Goal: Information Seeking & Learning: Learn about a topic

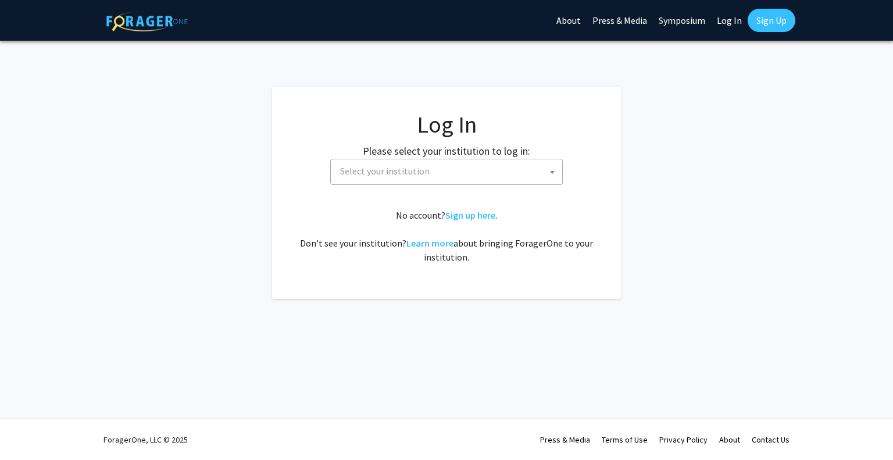
select select
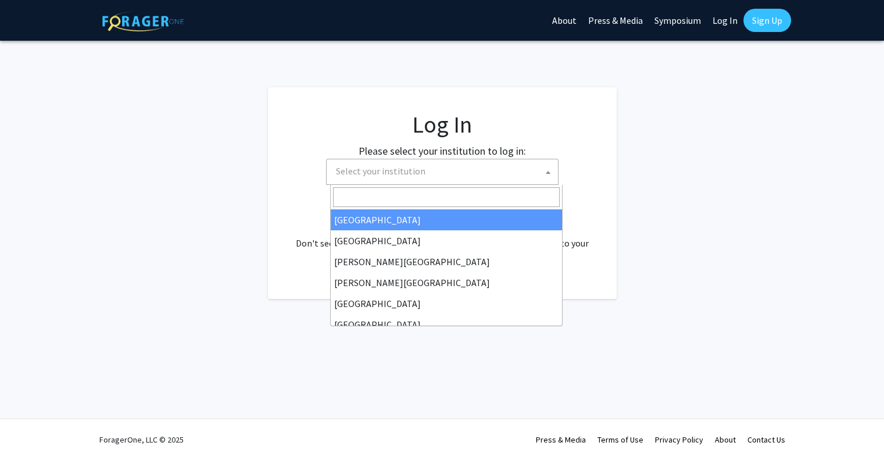
click at [460, 168] on span "Select your institution" at bounding box center [444, 171] width 227 height 24
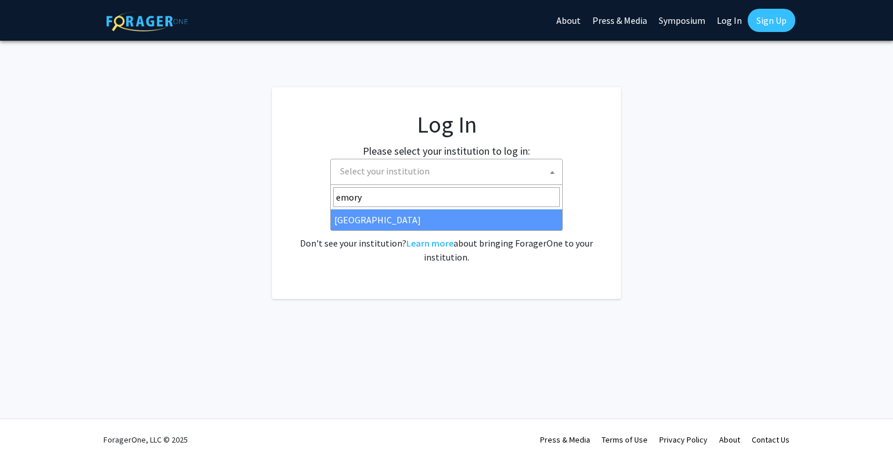
type input "emory"
select select "12"
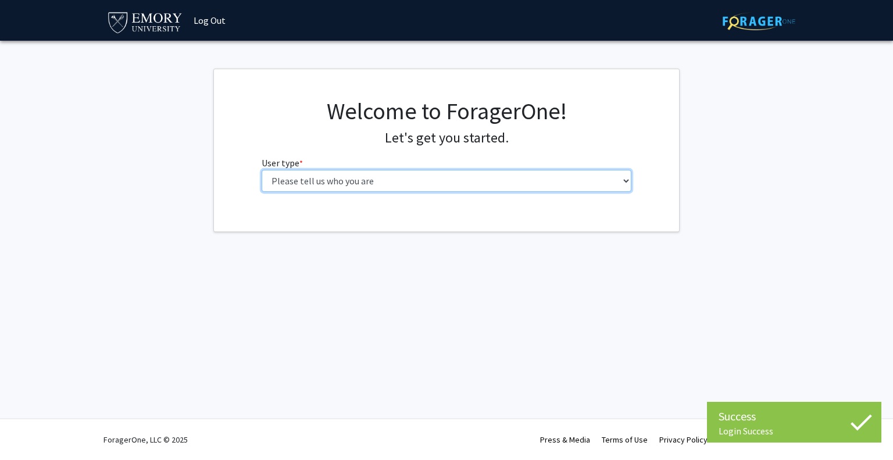
click at [380, 178] on select "Please tell us who you are Undergraduate Student Master's Student Doctoral Cand…" at bounding box center [447, 181] width 370 height 22
select select "5: faculty"
click at [262, 170] on select "Please tell us who you are Undergraduate Student Master's Student Doctoral Cand…" at bounding box center [447, 181] width 370 height 22
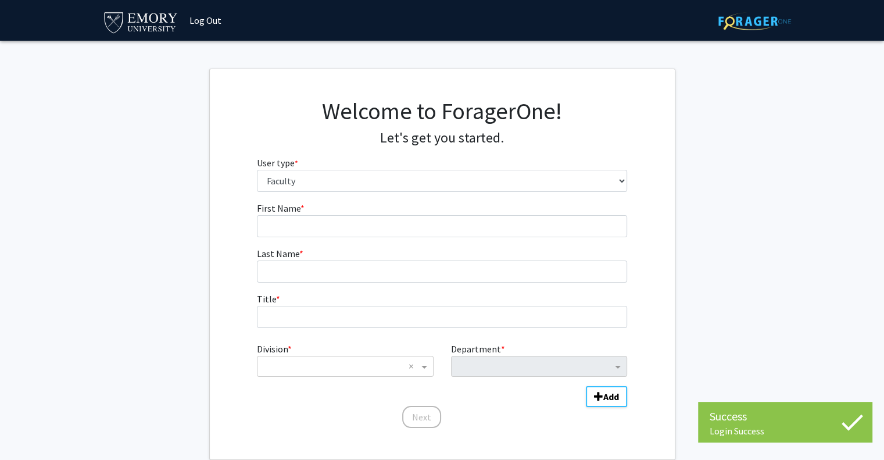
click at [356, 203] on fg-input "First Name * required" at bounding box center [442, 219] width 370 height 36
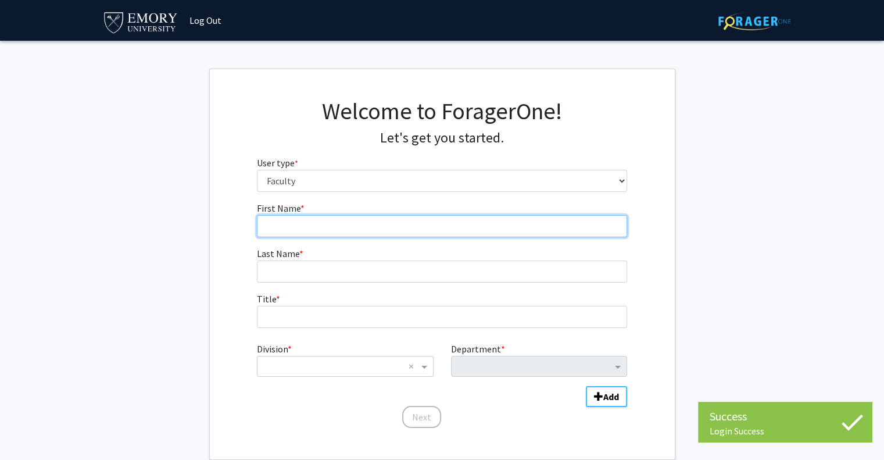
click at [356, 225] on input "First Name * required" at bounding box center [442, 226] width 370 height 22
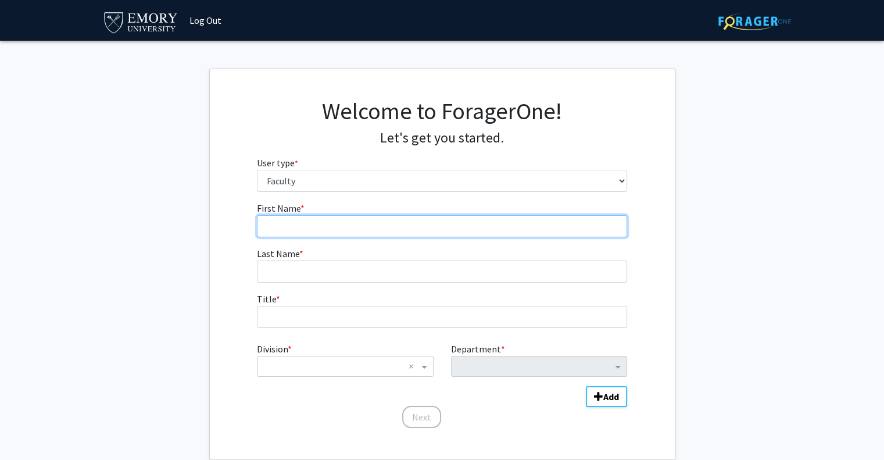
type input "[PERSON_NAME]"
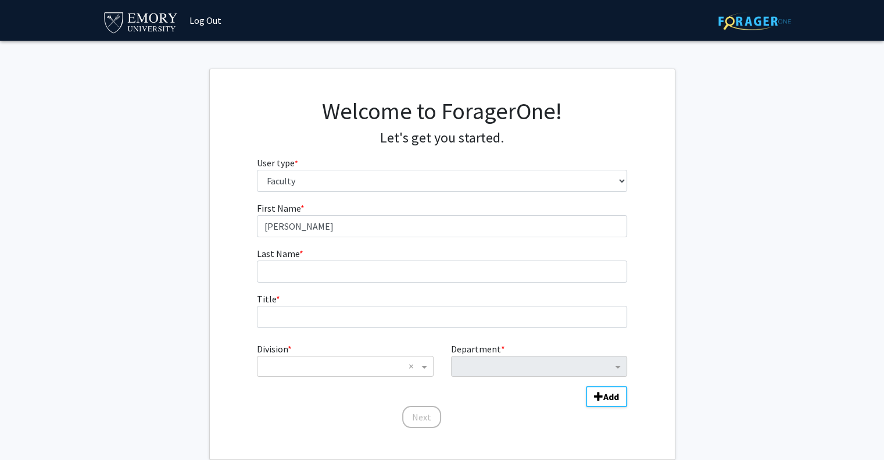
type input "CHO"
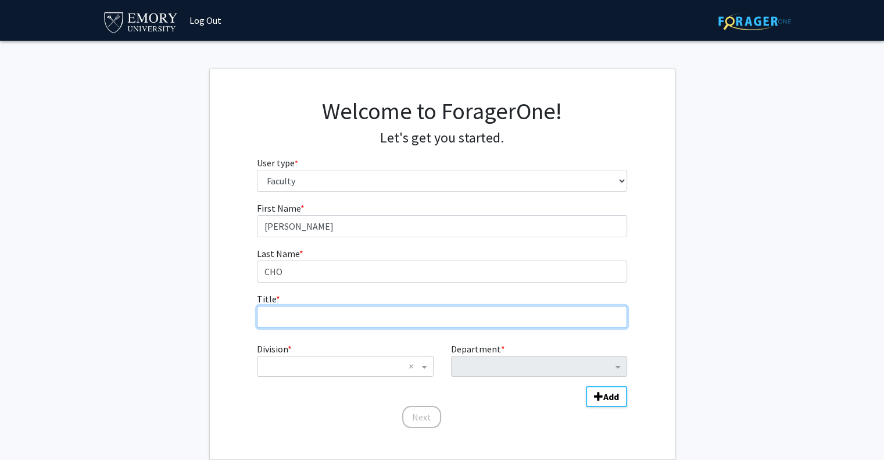
click at [345, 307] on input "Title * required" at bounding box center [442, 317] width 370 height 22
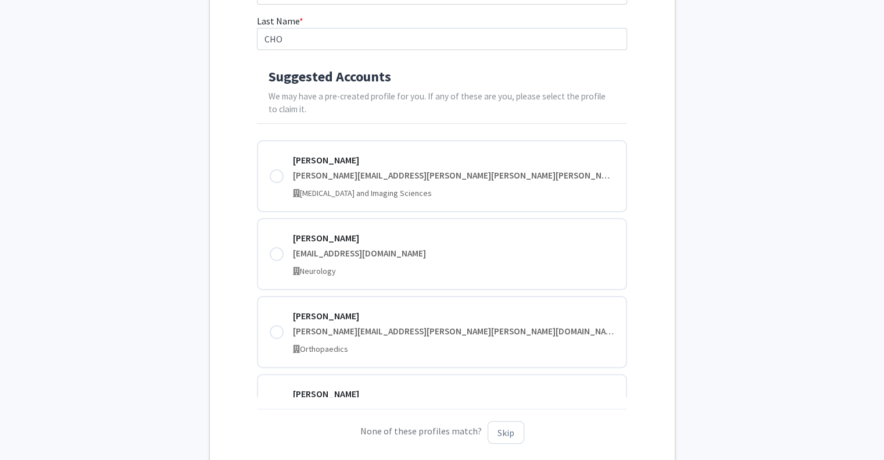
scroll to position [697, 0]
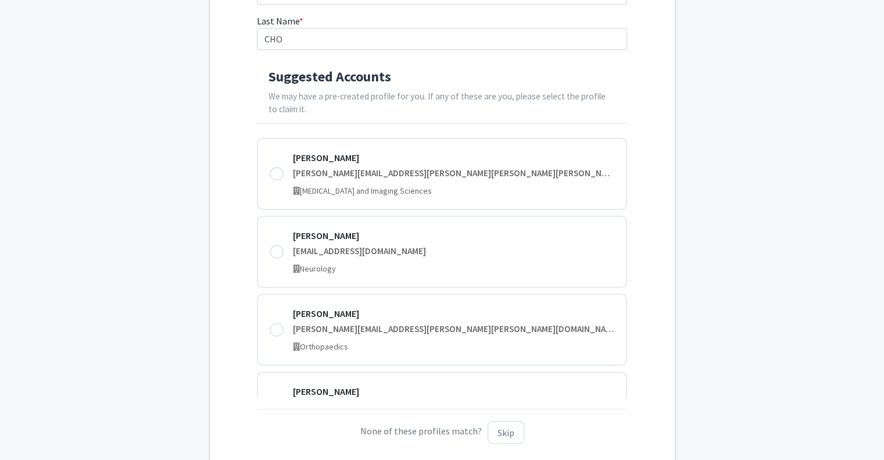
click at [226, 227] on div "First Name * required [PERSON_NAME] Last Name * required [PERSON_NAME] Suggeste…" at bounding box center [442, 211] width 465 height 484
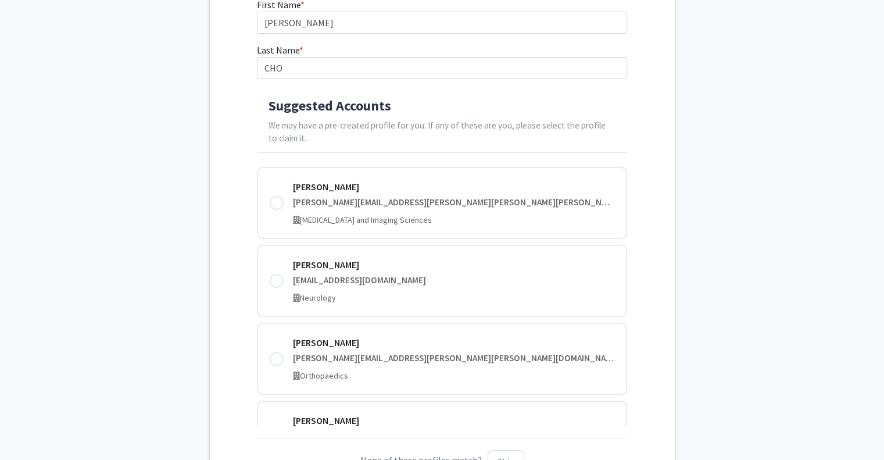
scroll to position [323, 0]
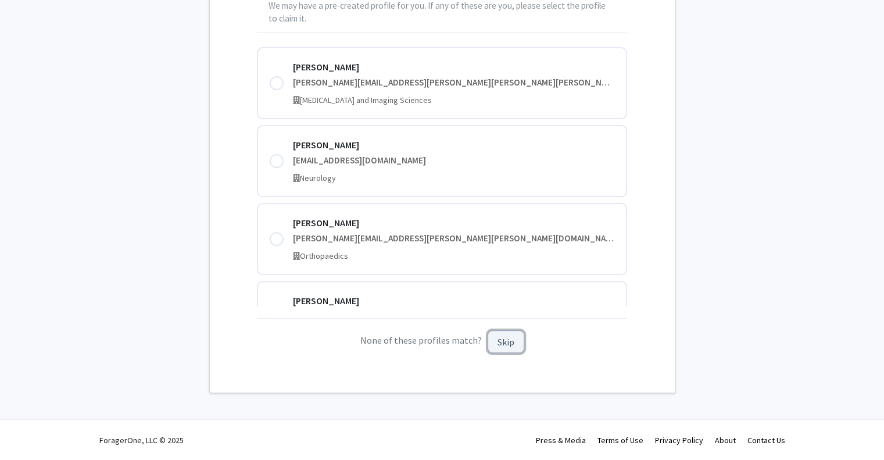
click at [515, 341] on button "Skip" at bounding box center [506, 341] width 37 height 23
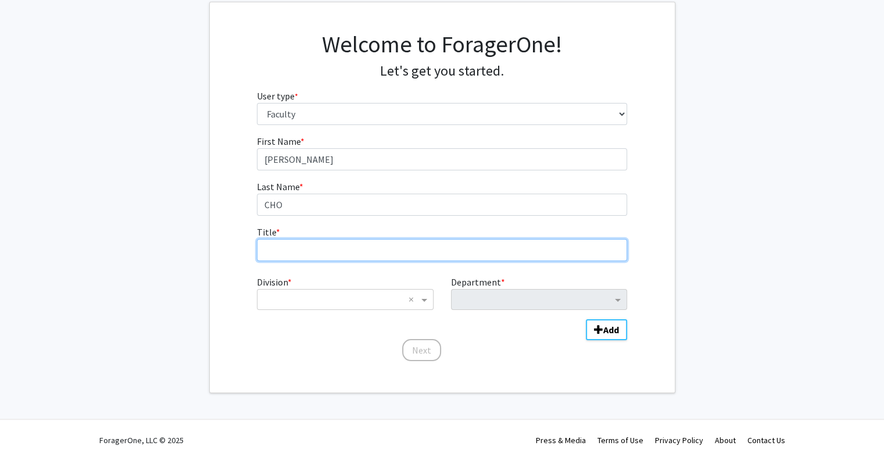
click at [293, 246] on input "Title * required" at bounding box center [442, 250] width 370 height 22
type input "Assistant Professor"
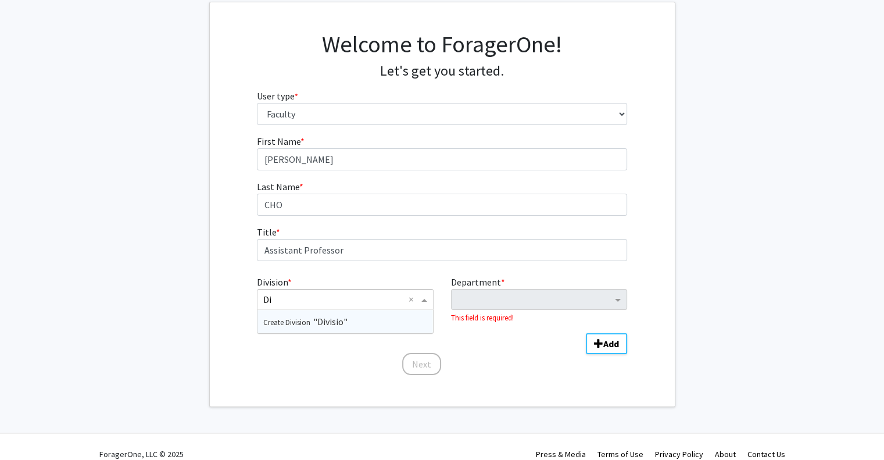
type input "D"
type input "Digestive Disease"
click at [385, 302] on input "Division" at bounding box center [333, 299] width 140 height 14
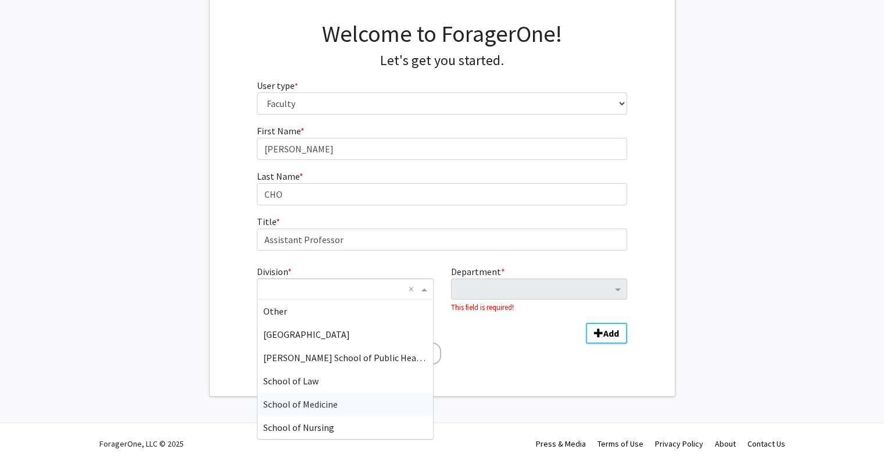
scroll to position [81, 0]
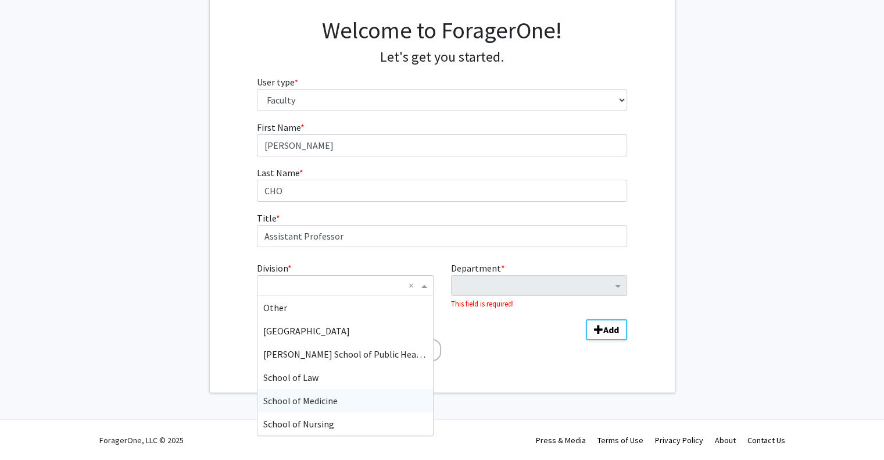
click at [342, 393] on div "School of Medicine" at bounding box center [344, 400] width 175 height 23
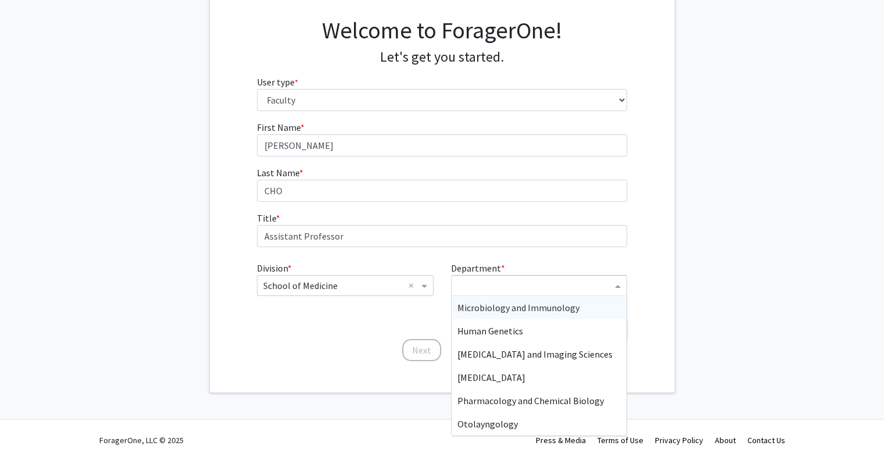
click at [526, 286] on input "Department" at bounding box center [534, 286] width 155 height 14
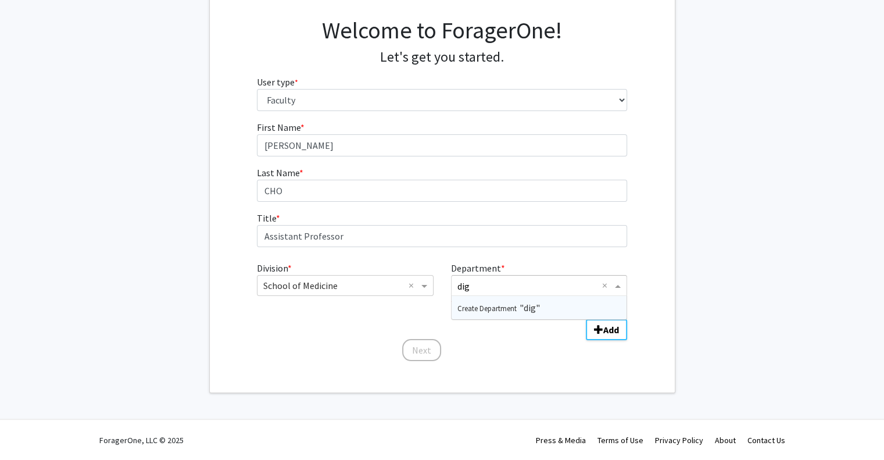
scroll to position [0, 0]
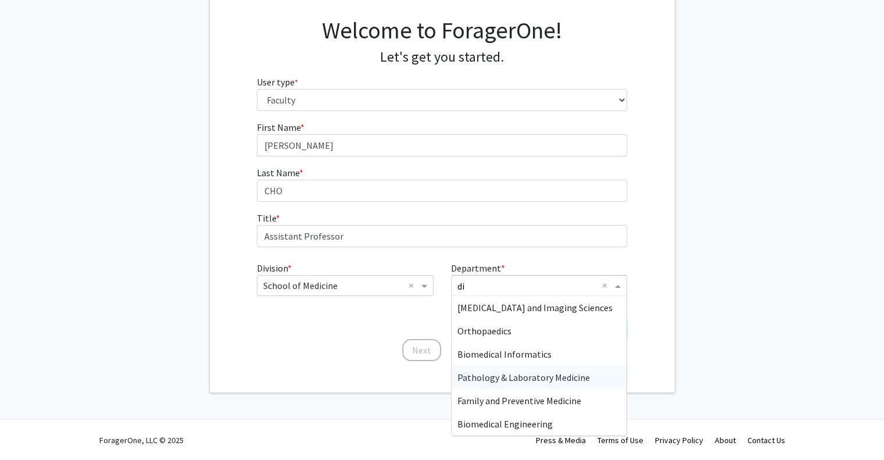
type input "d"
type input "Med"
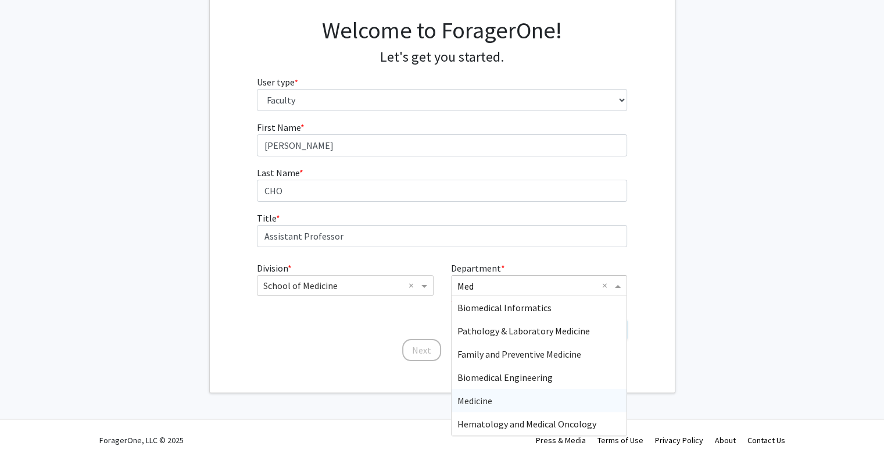
click at [505, 402] on div "Medicine" at bounding box center [539, 400] width 175 height 23
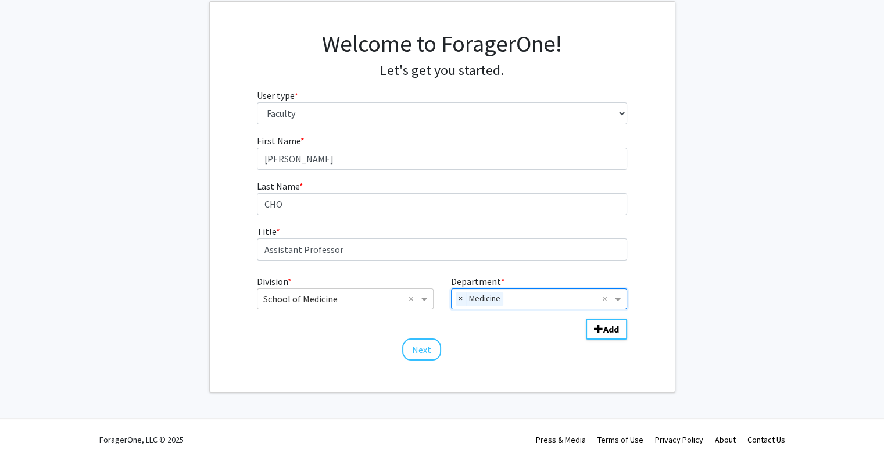
scroll to position [67, 0]
click at [511, 353] on div "First Name * required [PERSON_NAME] Last Name * required [PERSON_NAME] Title * …" at bounding box center [442, 248] width 388 height 228
drag, startPoint x: 604, startPoint y: 332, endPoint x: 449, endPoint y: 352, distance: 157.0
click at [535, 360] on div "First Name * required CHARLES Last Name * required CHO Title * required Assista…" at bounding box center [442, 248] width 388 height 228
click at [427, 348] on button "Next" at bounding box center [421, 350] width 39 height 22
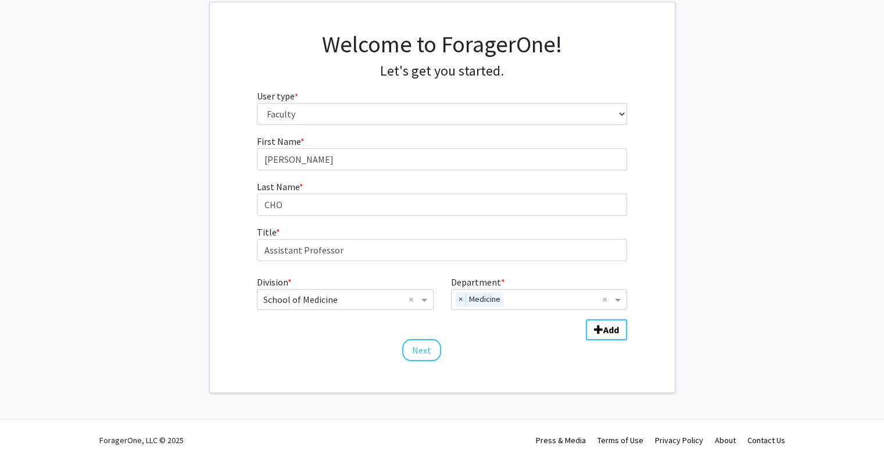
scroll to position [0, 0]
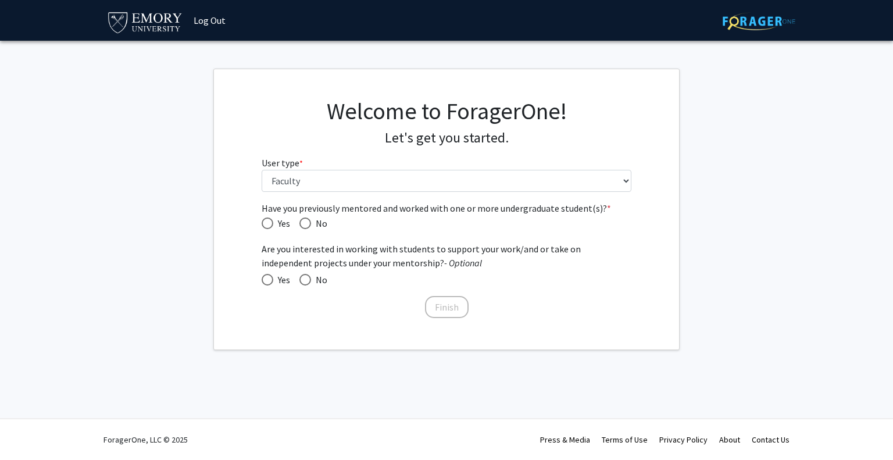
click at [308, 221] on span "Have you previously mentored and worked with one or more undergraduate student(…" at bounding box center [305, 223] width 12 height 12
click at [308, 221] on input "No" at bounding box center [305, 223] width 12 height 12
radio input "true"
click at [267, 277] on span at bounding box center [268, 280] width 12 height 12
click at [267, 277] on input "Yes" at bounding box center [268, 280] width 12 height 12
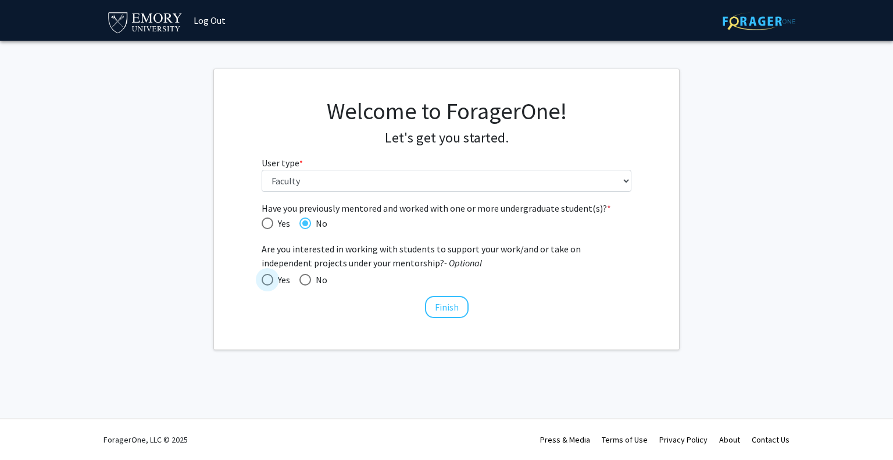
radio input "true"
click at [445, 299] on button "Finish" at bounding box center [447, 307] width 44 height 22
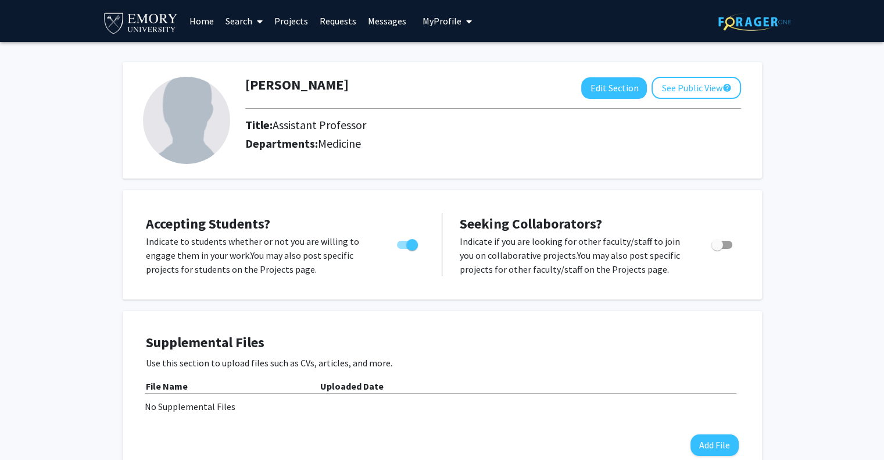
click at [239, 20] on link "Search" at bounding box center [244, 21] width 49 height 41
click at [249, 80] on span "Students" at bounding box center [255, 76] width 71 height 23
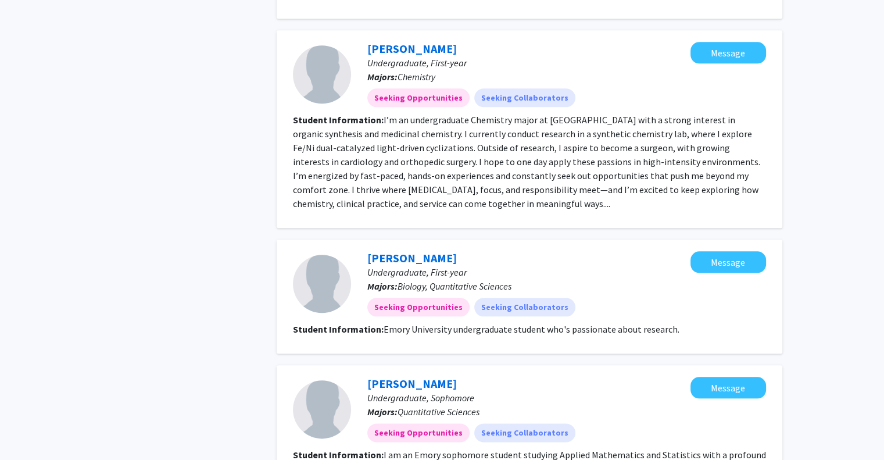
scroll to position [1279, 0]
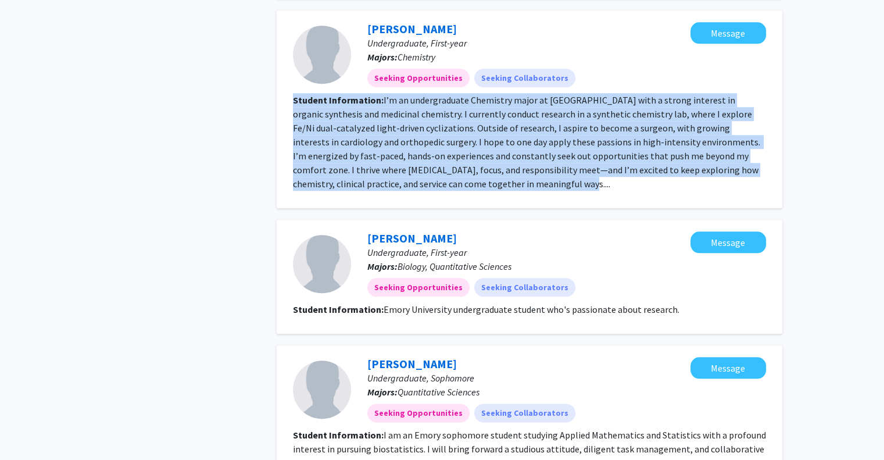
drag, startPoint x: 466, startPoint y: 126, endPoint x: 285, endPoint y: 51, distance: 195.7
click at [285, 51] on div "Jinny Yeo Undergraduate, First-year Majors: Chemistry Seeking Opportunities See…" at bounding box center [530, 109] width 506 height 198
click at [487, 142] on section "Student Information: I’m an undergraduate Chemistry major at Emory University w…" at bounding box center [529, 142] width 473 height 98
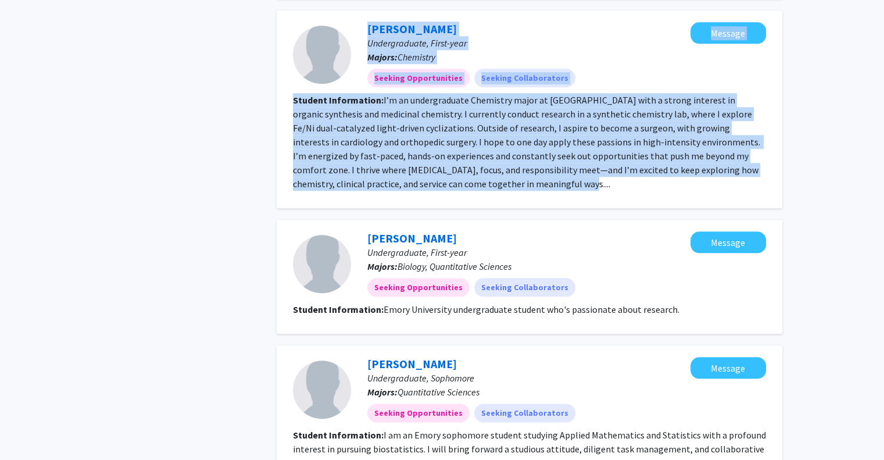
drag, startPoint x: 456, startPoint y: 134, endPoint x: 293, endPoint y: 38, distance: 189.2
click at [293, 38] on fg-search-applicant "Jinny Yeo Undergraduate, First-year Majors: Chemistry Seeking Opportunities See…" at bounding box center [529, 109] width 473 height 174
click at [497, 110] on fg-read-more "I’m an undergraduate Chemistry major at Emory University with a strong interest…" at bounding box center [527, 141] width 469 height 95
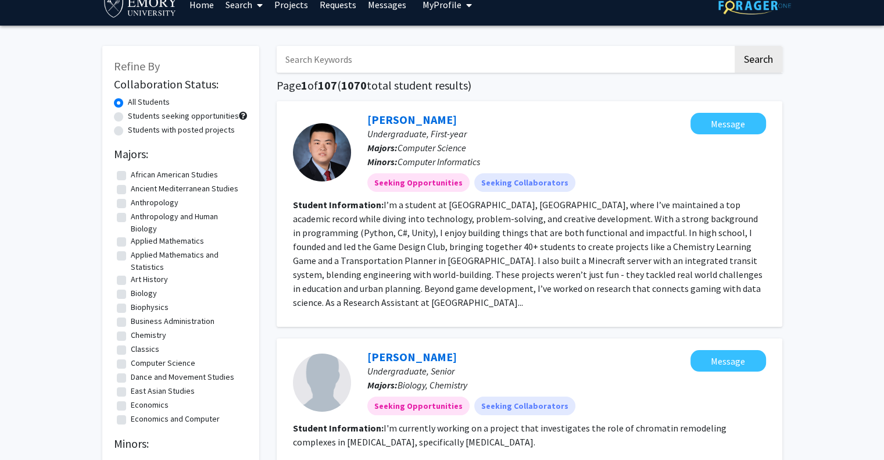
scroll to position [0, 0]
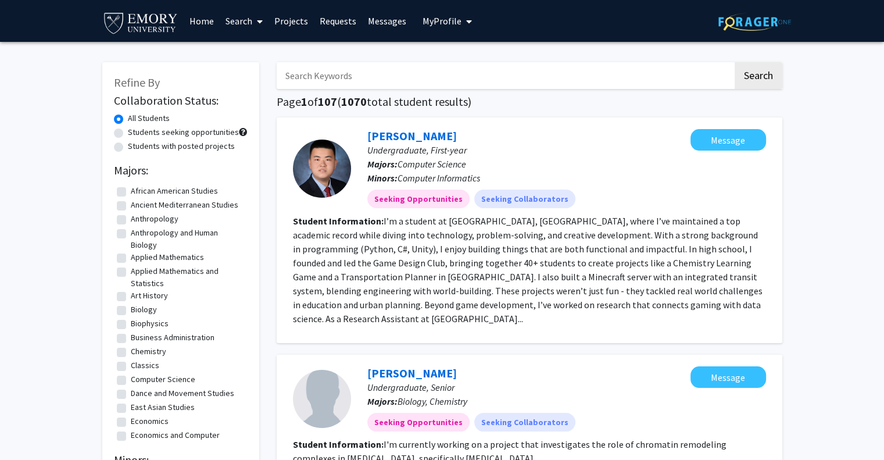
click at [131, 310] on label "Biology" at bounding box center [144, 309] width 26 height 12
click at [131, 310] on input "Biology" at bounding box center [135, 307] width 8 height 8
click at [131, 310] on label "Biology" at bounding box center [144, 309] width 26 height 12
click at [131, 310] on input "Biology" at bounding box center [135, 307] width 8 height 8
checkbox input "false"
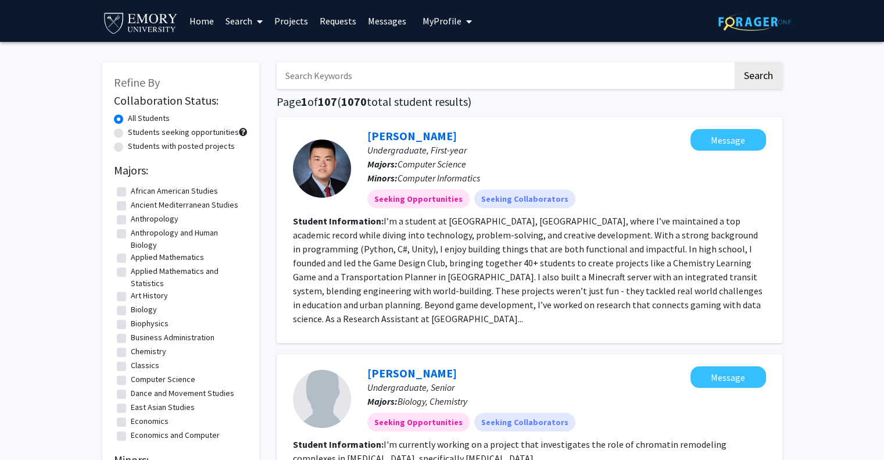
click at [131, 310] on label "Biology" at bounding box center [144, 309] width 26 height 12
click at [131, 310] on input "Biology" at bounding box center [135, 307] width 8 height 8
checkbox input "true"
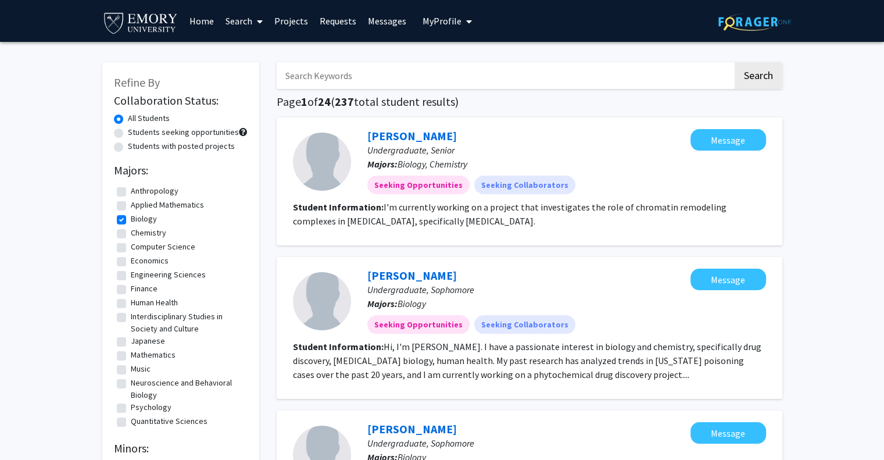
click at [531, 95] on h1 "Page 1 of 24 ( 237 total student results)" at bounding box center [530, 102] width 506 height 14
click at [491, 77] on input "Search Keywords" at bounding box center [505, 75] width 456 height 27
type input "justin"
click at [735, 62] on button "Search" at bounding box center [759, 75] width 48 height 27
checkbox input "false"
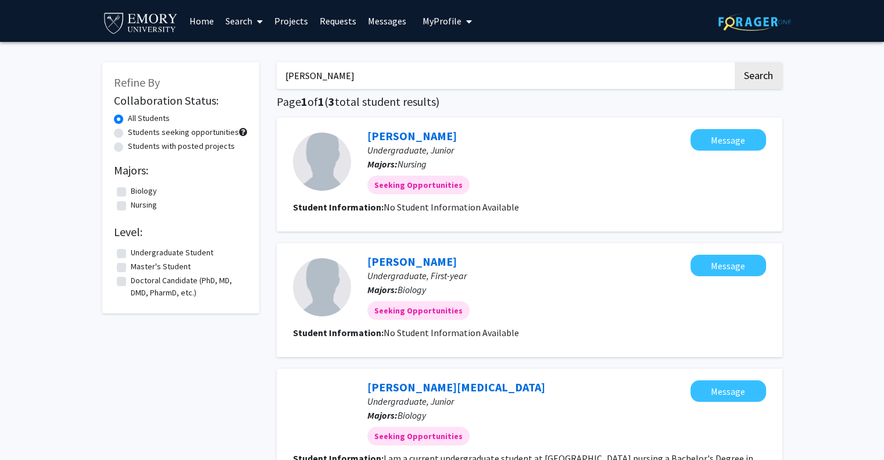
drag, startPoint x: 524, startPoint y: 331, endPoint x: 559, endPoint y: 238, distance: 99.9
click at [559, 238] on div "Justin Ly Undergraduate, Junior Majors: Nursing Seeking Opportunities Message S…" at bounding box center [530, 348] width 506 height 463
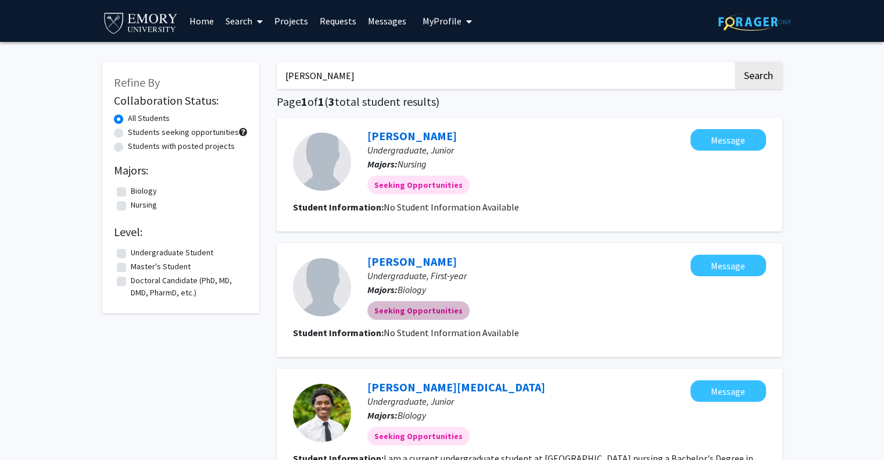
click at [570, 306] on div "Seeking Opportunities" at bounding box center [529, 310] width 328 height 23
click at [563, 332] on section "Student Information: No Student Information Available" at bounding box center [529, 332] width 473 height 14
click at [131, 192] on label "Biology" at bounding box center [144, 191] width 26 height 12
click at [131, 192] on input "Biology" at bounding box center [135, 189] width 8 height 8
checkbox input "true"
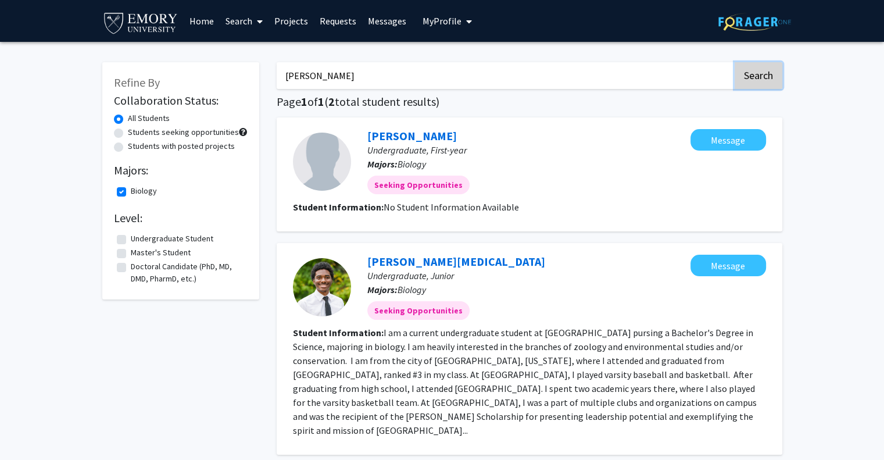
click at [768, 75] on button "Search" at bounding box center [759, 75] width 48 height 27
checkbox input "false"
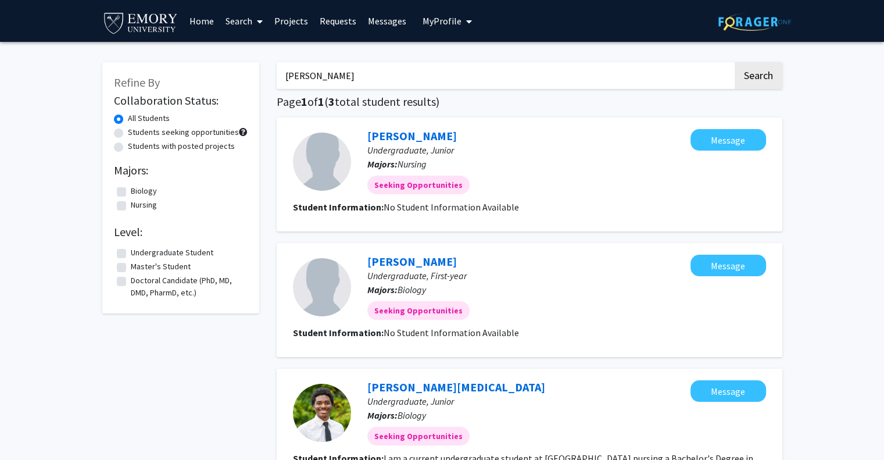
drag, startPoint x: 505, startPoint y: 85, endPoint x: 216, endPoint y: 78, distance: 288.9
click at [216, 78] on div "Refine By Collaboration Status: All Students Students seeking opportunities Stu…" at bounding box center [442, 349] width 697 height 597
click at [753, 73] on button "Search" at bounding box center [759, 75] width 48 height 27
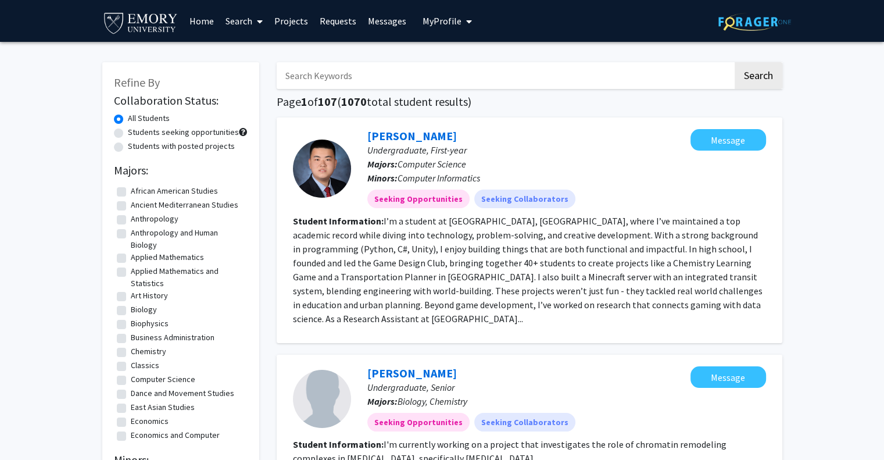
click at [131, 309] on label "Biology" at bounding box center [144, 309] width 26 height 12
click at [131, 309] on input "Biology" at bounding box center [135, 307] width 8 height 8
checkbox input "true"
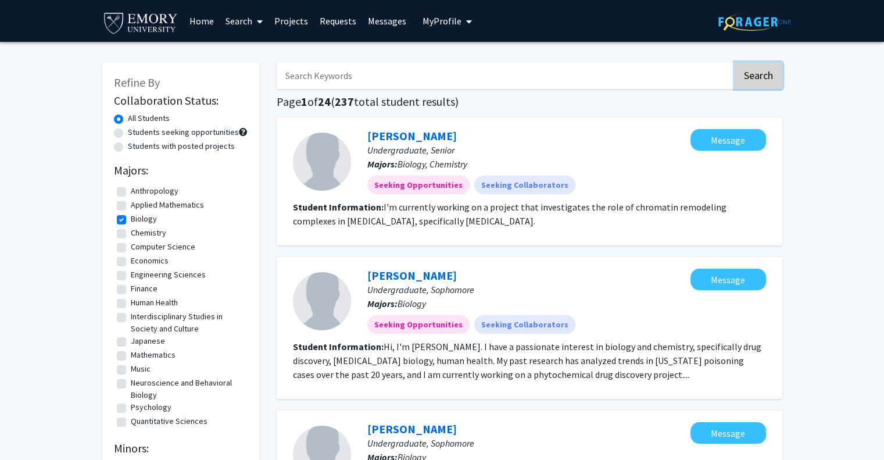
click at [767, 70] on button "Search" at bounding box center [759, 75] width 48 height 27
checkbox input "false"
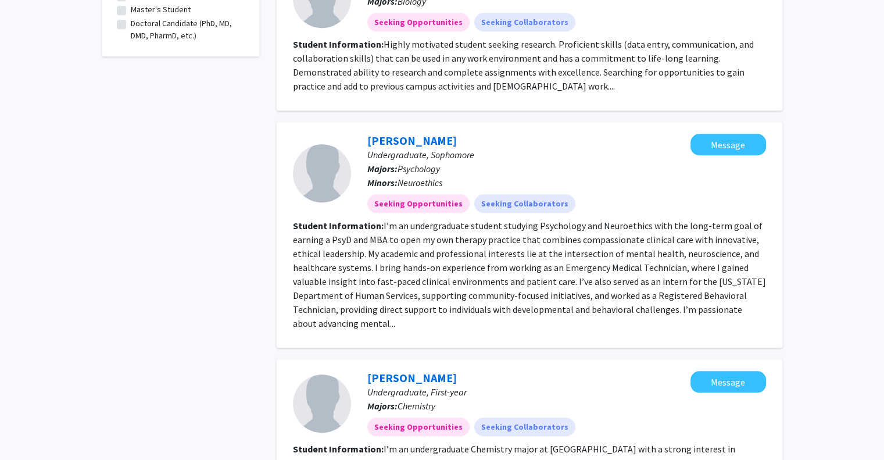
scroll to position [1279, 0]
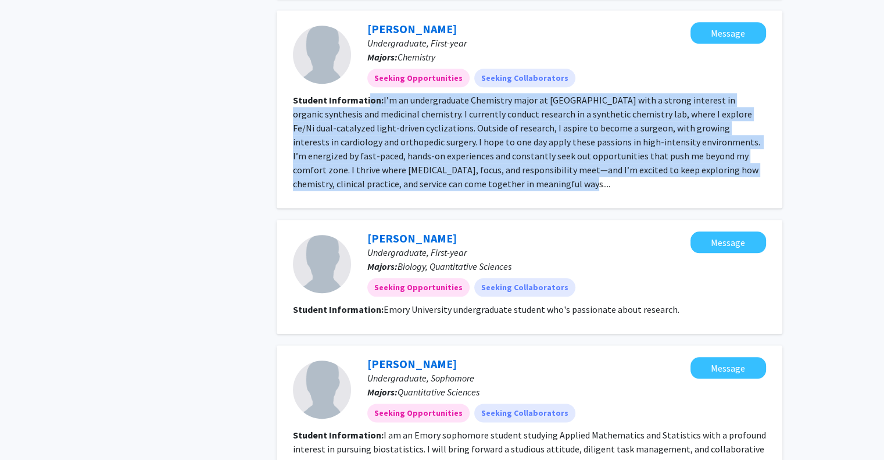
drag, startPoint x: 368, startPoint y: 58, endPoint x: 463, endPoint y: 142, distance: 126.8
click at [462, 139] on section "Student Information: I’m an undergraduate Chemistry major at Emory University w…" at bounding box center [529, 142] width 473 height 98
click at [463, 144] on section "Student Information: I’m an undergraduate Chemistry major at Emory University w…" at bounding box center [529, 142] width 473 height 98
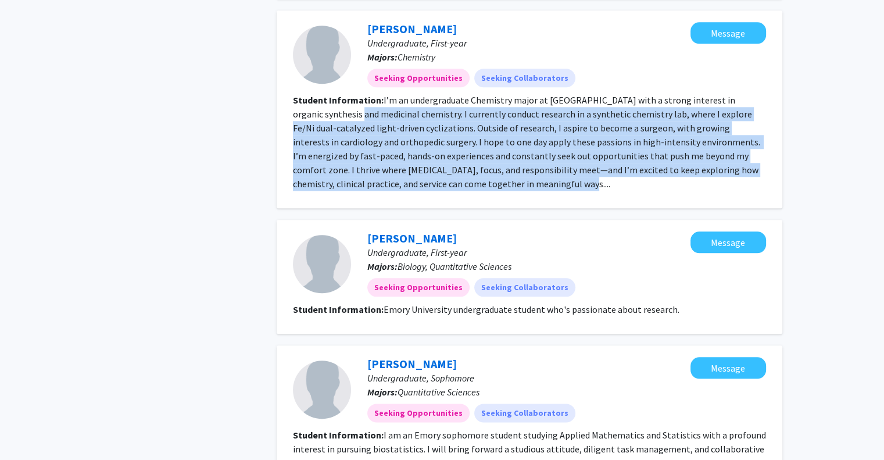
drag, startPoint x: 463, startPoint y: 145, endPoint x: 306, endPoint y: 69, distance: 173.7
click at [325, 93] on section "Student Information: I’m an undergraduate Chemistry major at Emory University w…" at bounding box center [529, 142] width 473 height 98
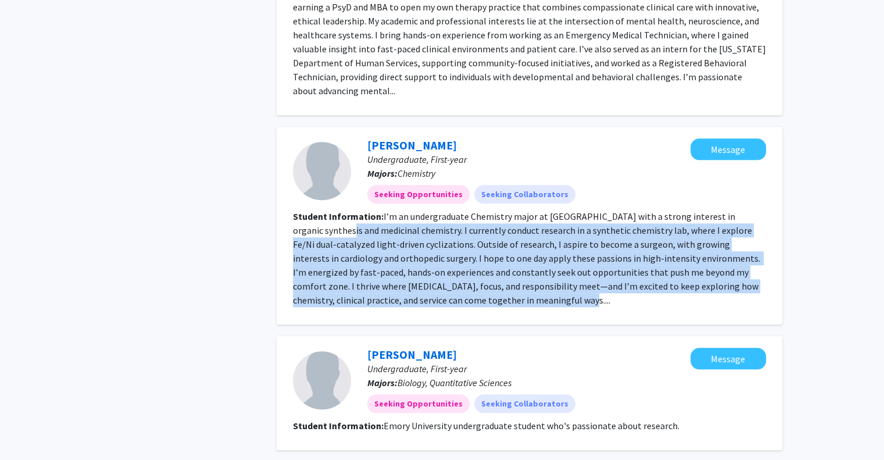
click at [479, 255] on section "Student Information: I’m an undergraduate Chemistry major at Emory University w…" at bounding box center [529, 258] width 473 height 98
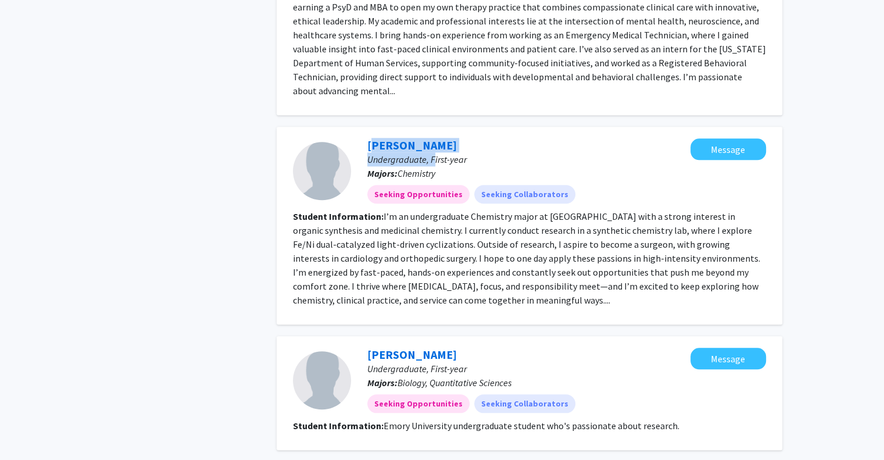
drag, startPoint x: 432, startPoint y: 101, endPoint x: 445, endPoint y: 99, distance: 12.3
click at [357, 138] on div "Jinny Yeo Undergraduate, First-year Majors: Chemistry Seeking Opportunities See…" at bounding box center [520, 170] width 339 height 65
click at [477, 138] on div "Jinny Yeo Undergraduate, First-year Majors: Chemistry Seeking Opportunities See…" at bounding box center [520, 170] width 339 height 65
drag, startPoint x: 442, startPoint y: 98, endPoint x: 376, endPoint y: 99, distance: 65.7
click at [376, 138] on div "Jinny Yeo Undergraduate, First-year Majors: Chemistry Seeking Opportunities See…" at bounding box center [520, 170] width 339 height 65
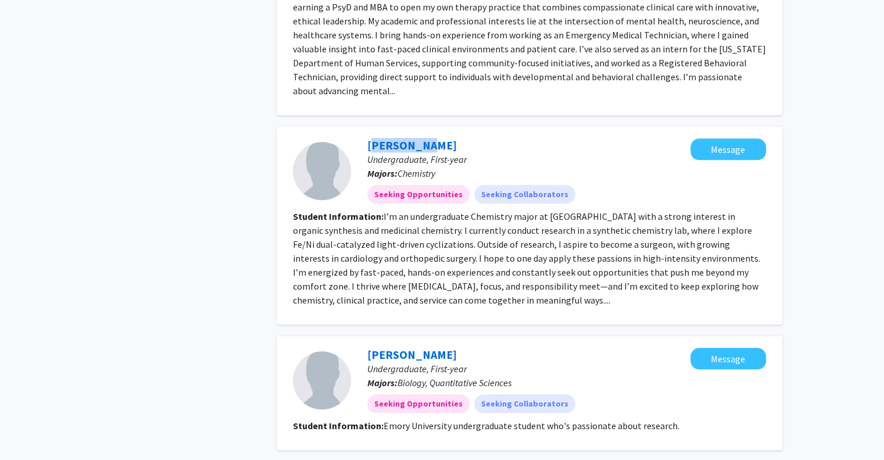
drag, startPoint x: 364, startPoint y: 98, endPoint x: 416, endPoint y: 97, distance: 52.3
click at [416, 138] on div "Jinny Yeo Undergraduate, First-year Majors: Chemistry Seeking Opportunities See…" at bounding box center [520, 170] width 339 height 65
copy link "Jinny Yeo"
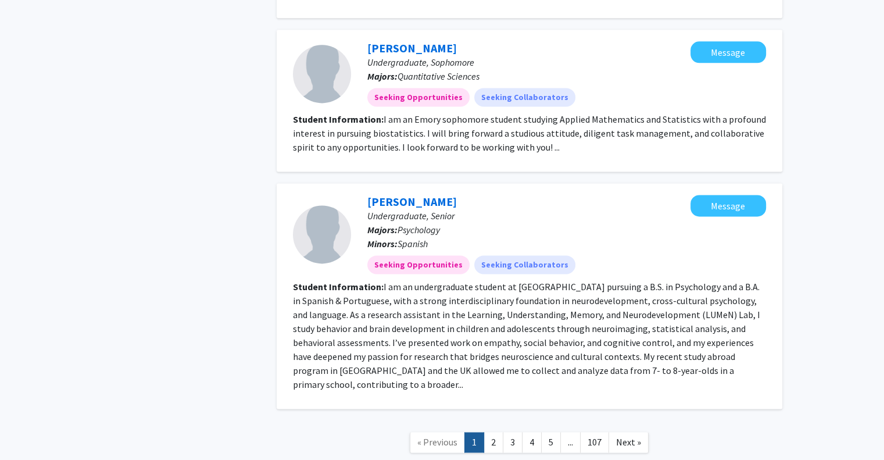
scroll to position [1616, 0]
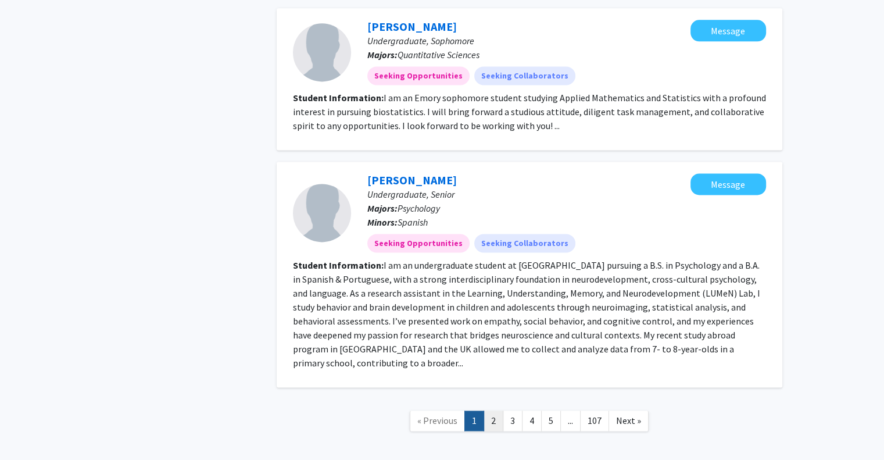
click at [499, 410] on link "2" at bounding box center [494, 420] width 20 height 20
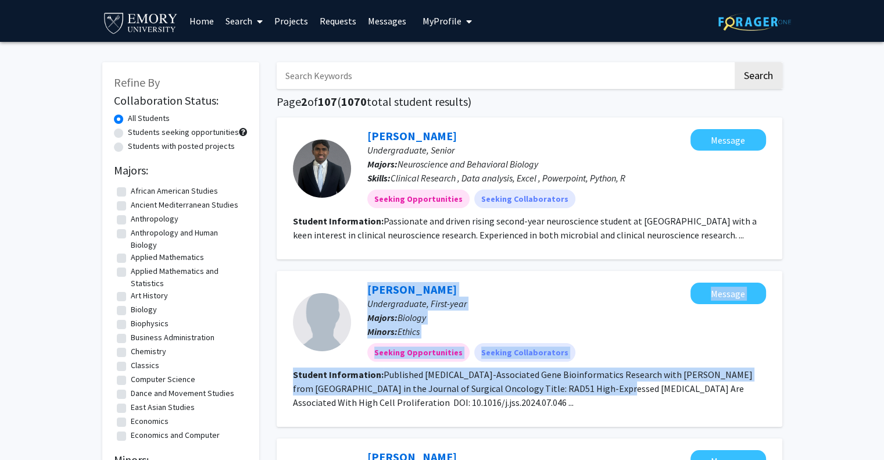
drag, startPoint x: 544, startPoint y: 396, endPoint x: 345, endPoint y: 273, distance: 234.4
click at [345, 273] on div "Keita Takahashi Undergraduate, First-year Majors: Biology Minors: Ethics Seekin…" at bounding box center [530, 349] width 506 height 156
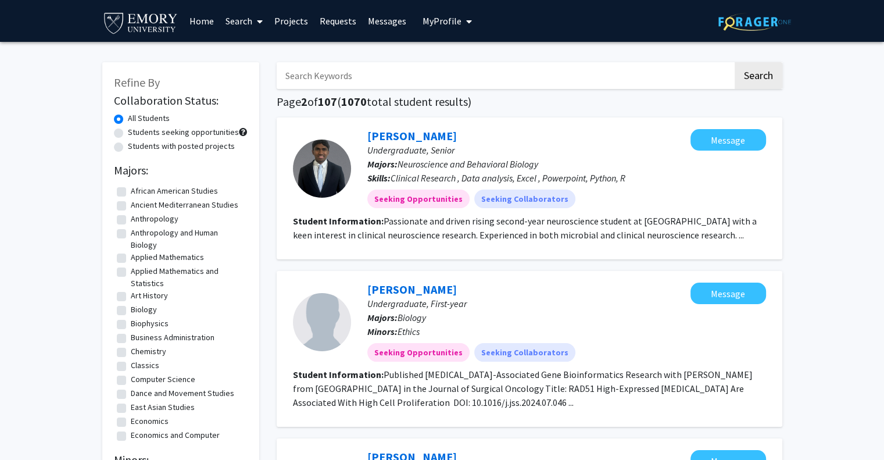
click at [558, 405] on section "Student Information: Published Cancer-Associated Gene Bioinformatics Research w…" at bounding box center [529, 388] width 473 height 42
drag, startPoint x: 525, startPoint y: 409, endPoint x: 303, endPoint y: 283, distance: 255.1
click at [303, 283] on fg-search-applicant "Keita Takahashi Undergraduate, First-year Majors: Biology Minors: Ethics Seekin…" at bounding box center [529, 348] width 473 height 133
click at [560, 332] on p "Minors: Ethics" at bounding box center [528, 331] width 323 height 14
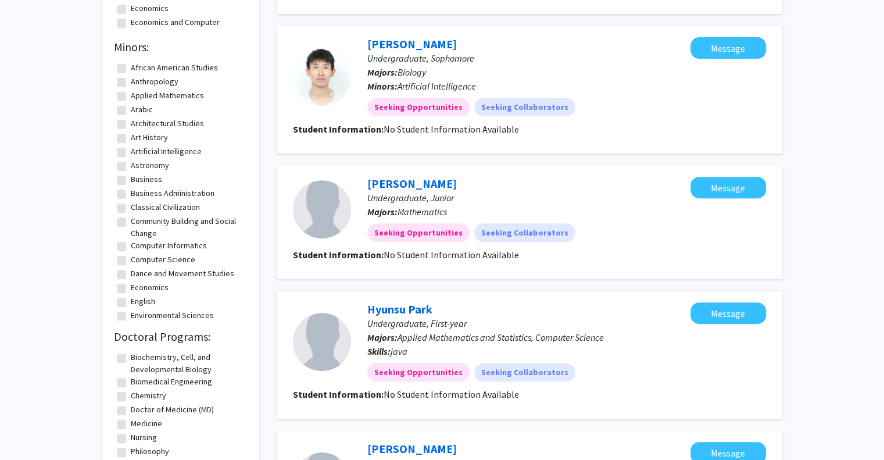
scroll to position [523, 0]
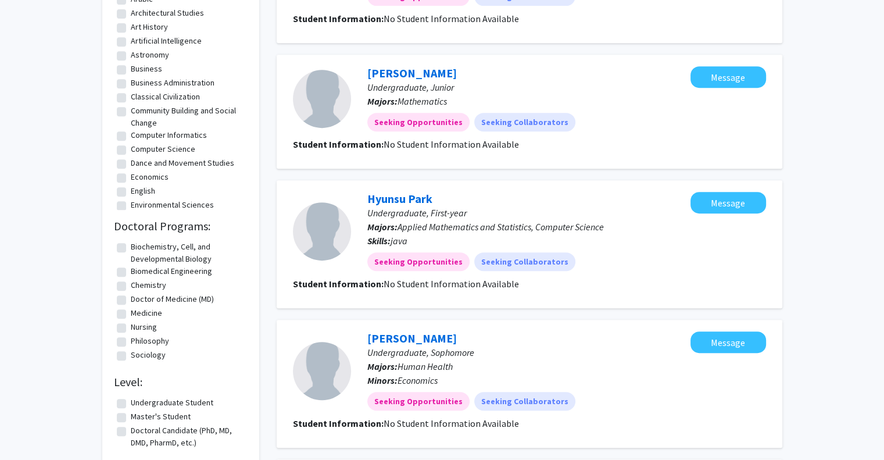
drag, startPoint x: 528, startPoint y: 269, endPoint x: 344, endPoint y: 190, distance: 199.7
click at [344, 190] on div "Hyunsu Park Undergraduate, First-year Majors: Applied Mathematics and Statistic…" at bounding box center [530, 244] width 506 height 128
click at [616, 263] on div "Seeking Opportunities Seeking Collaborators" at bounding box center [529, 261] width 328 height 23
click at [596, 285] on section "Student Information: No Student Information Available" at bounding box center [529, 284] width 473 height 14
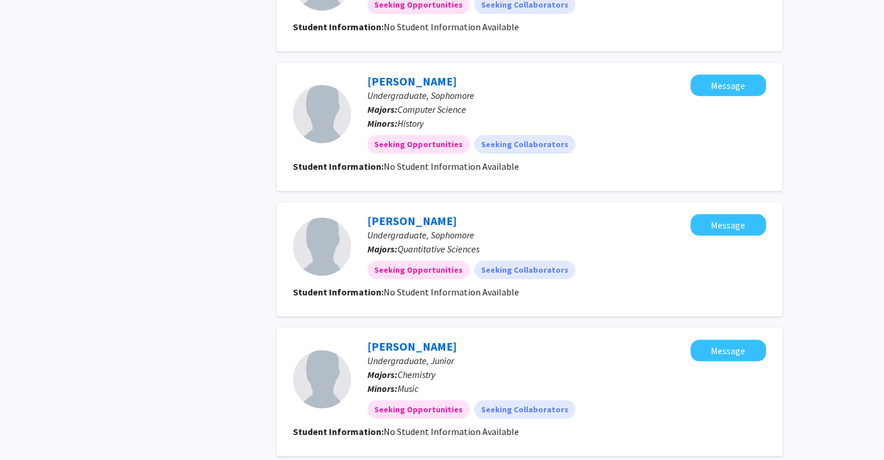
scroll to position [1162, 0]
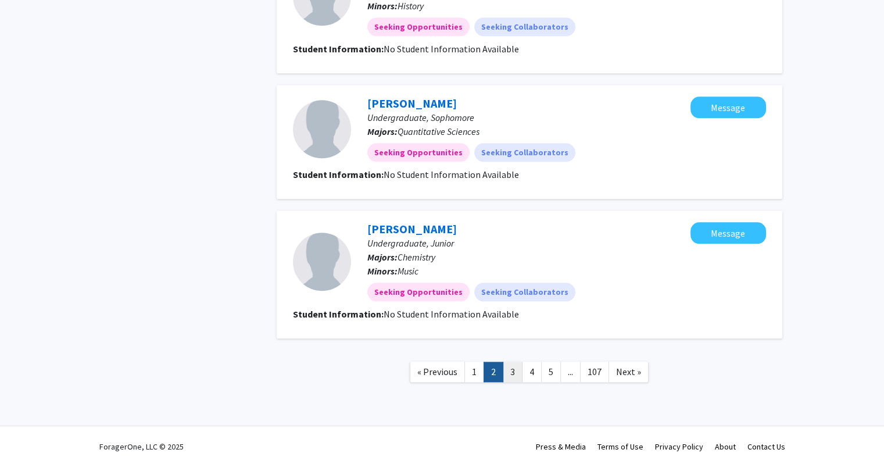
click at [514, 371] on link "3" at bounding box center [513, 372] width 20 height 20
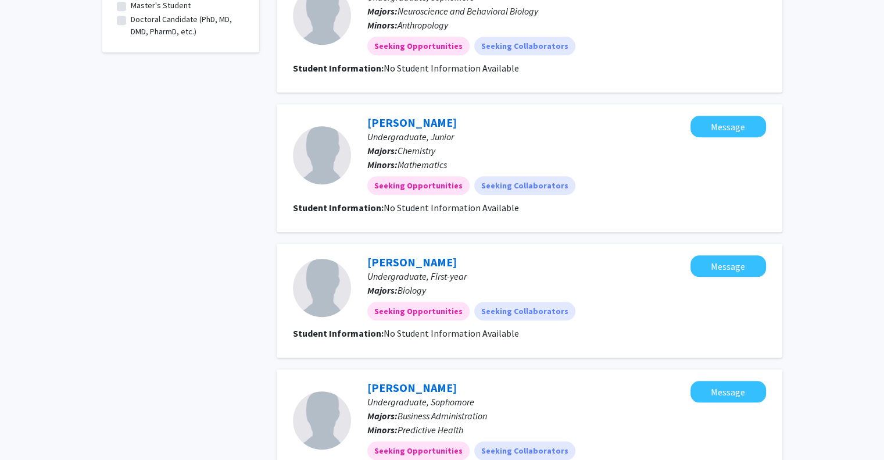
scroll to position [1100, 0]
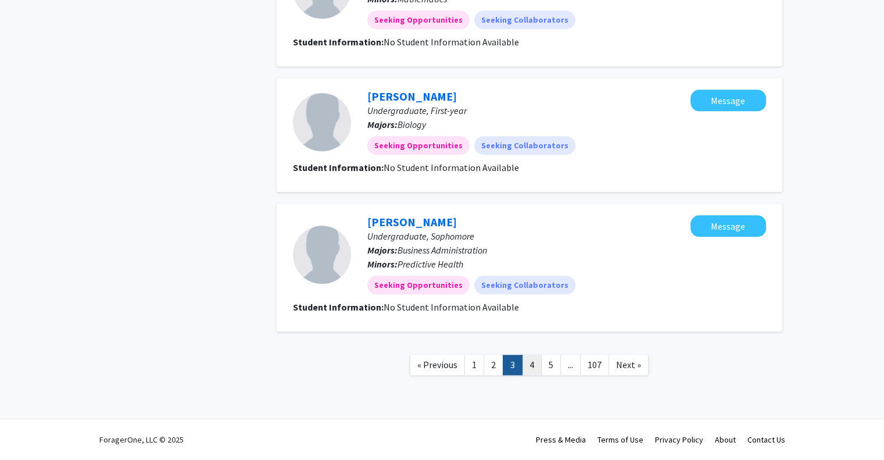
click at [530, 367] on link "4" at bounding box center [532, 365] width 20 height 20
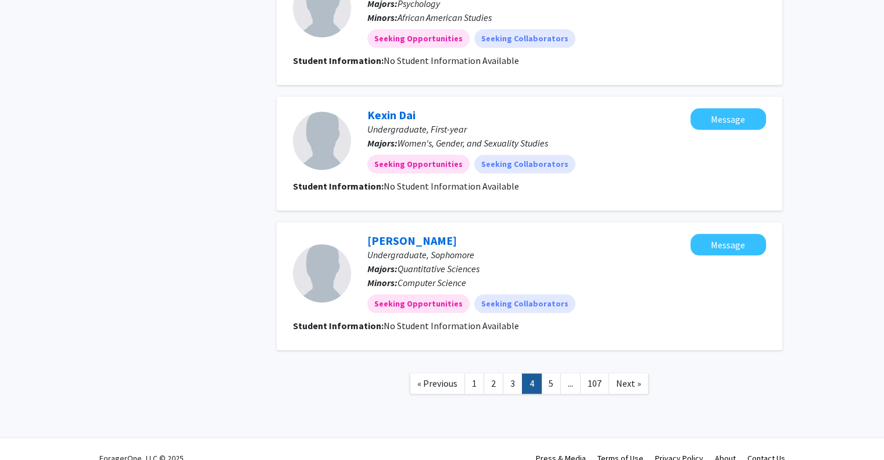
scroll to position [1156, 0]
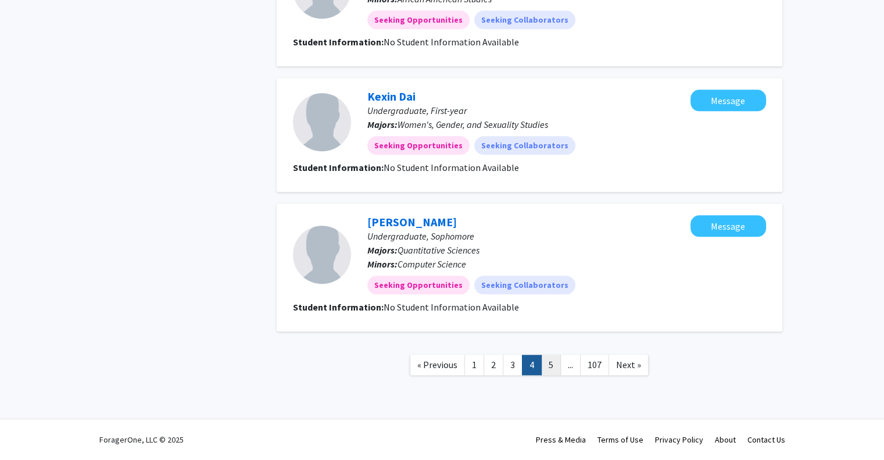
click at [552, 364] on link "5" at bounding box center [551, 365] width 20 height 20
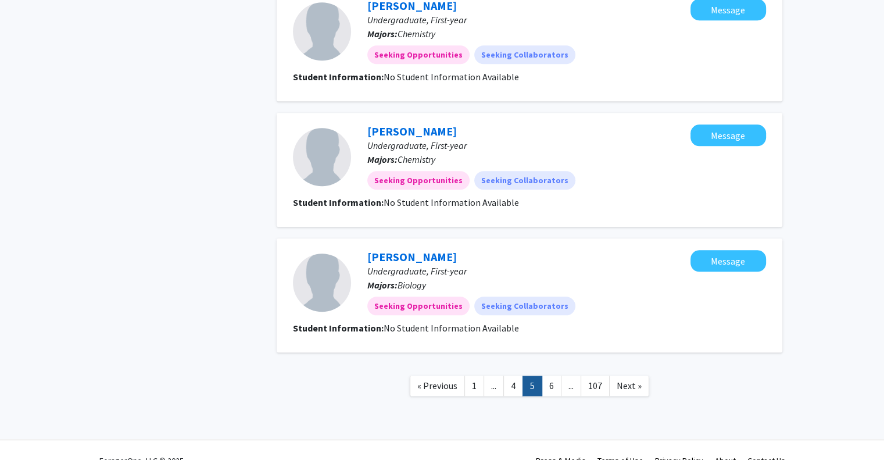
scroll to position [1100, 0]
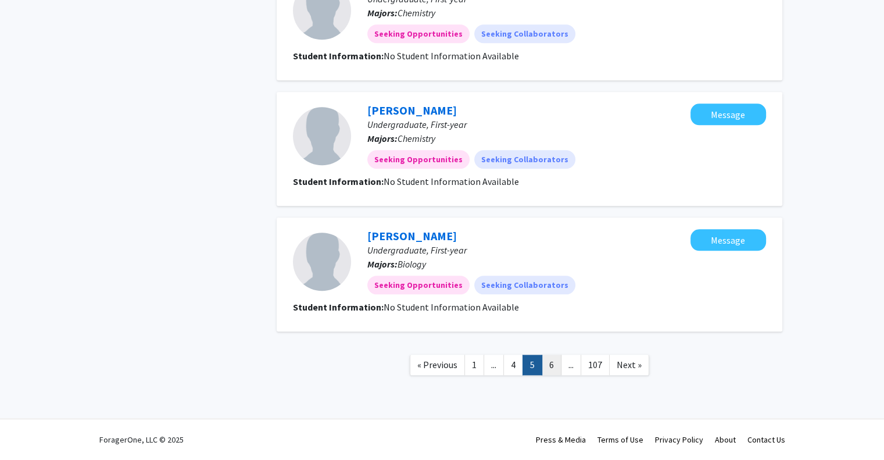
click at [557, 367] on link "6" at bounding box center [552, 365] width 20 height 20
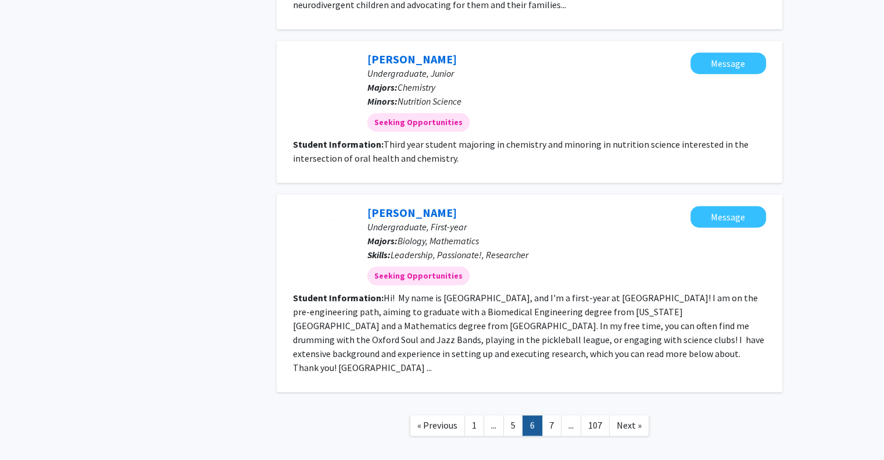
scroll to position [1700, 0]
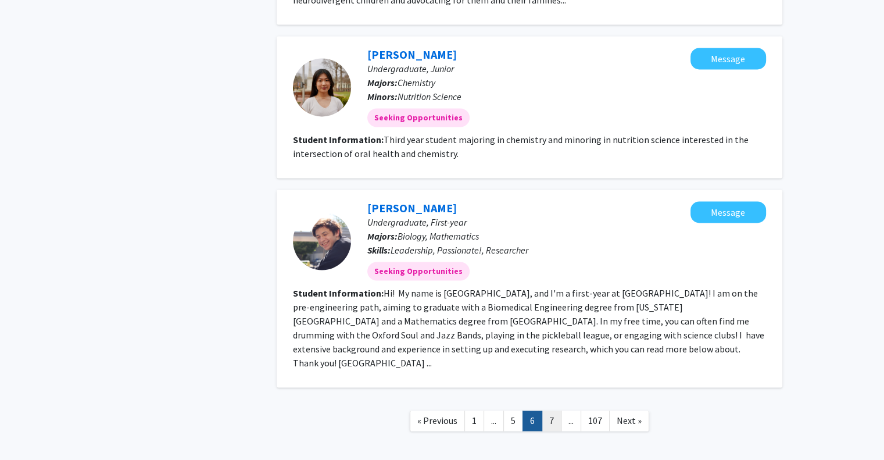
click at [545, 410] on link "7" at bounding box center [552, 420] width 20 height 20
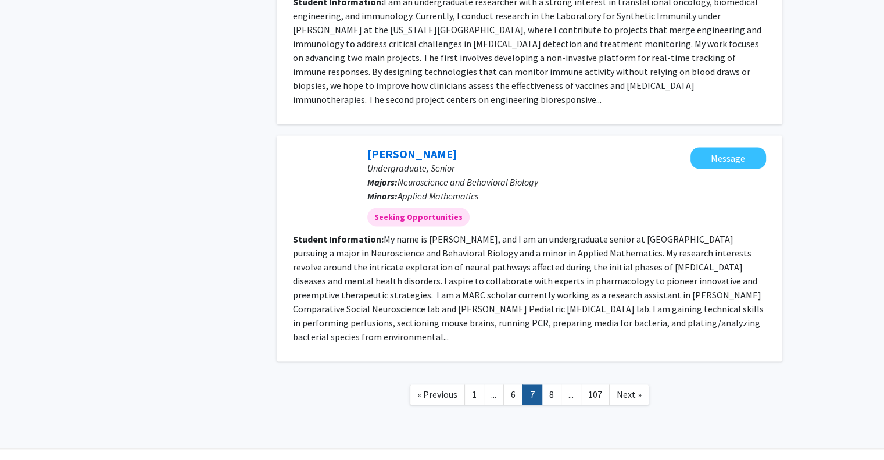
scroll to position [1714, 0]
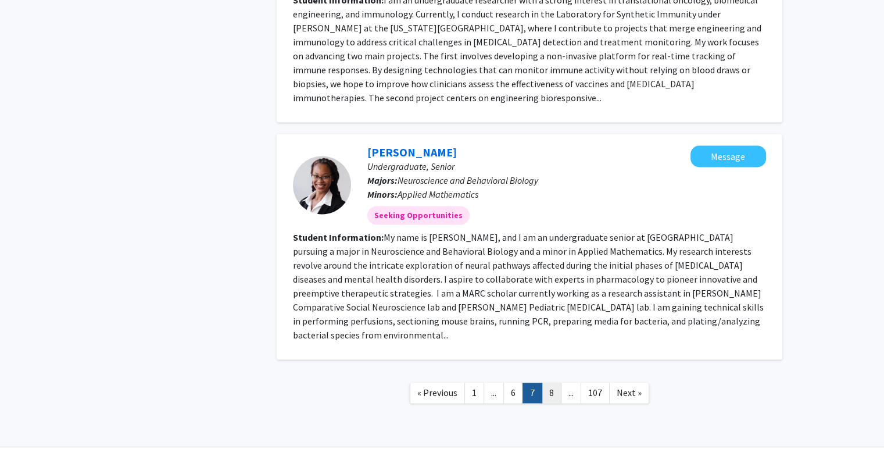
click at [553, 382] on link "8" at bounding box center [552, 392] width 20 height 20
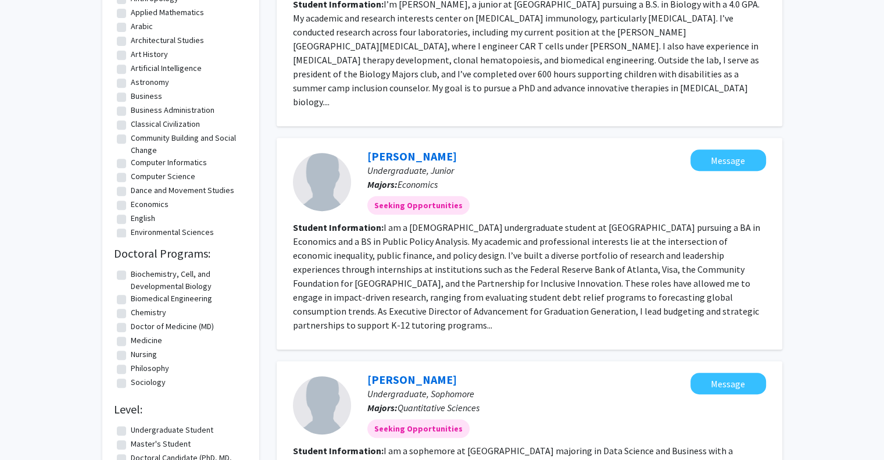
scroll to position [697, 0]
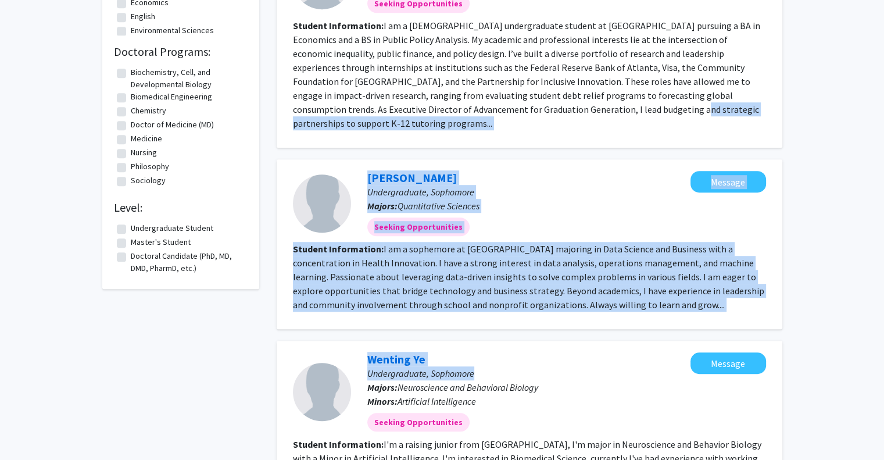
drag, startPoint x: 484, startPoint y: 133, endPoint x: 625, endPoint y: 323, distance: 236.8
click at [620, 323] on div "Shaila Sachdev Undergraduate, Senior Majors: Biology Minors: Predictive Health …" at bounding box center [530, 404] width 506 height 1969
click at [649, 302] on fg-search-applicant "Hangyeol Cheong Undergraduate, Sophomore Majors: Quantitative Sciences Seeking …" at bounding box center [529, 244] width 473 height 146
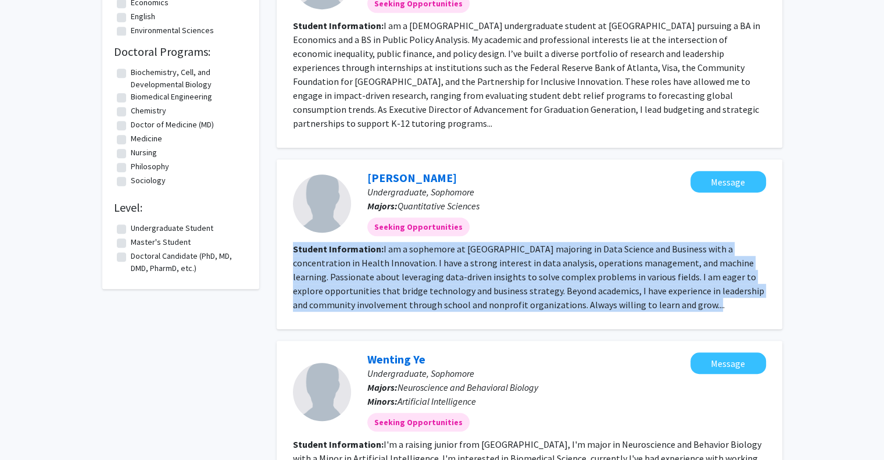
drag, startPoint x: 521, startPoint y: 253, endPoint x: 292, endPoint y: 230, distance: 229.6
click at [293, 242] on section "Student Information: I am a sophemore at Emory University majoring in Data Scie…" at bounding box center [529, 277] width 473 height 70
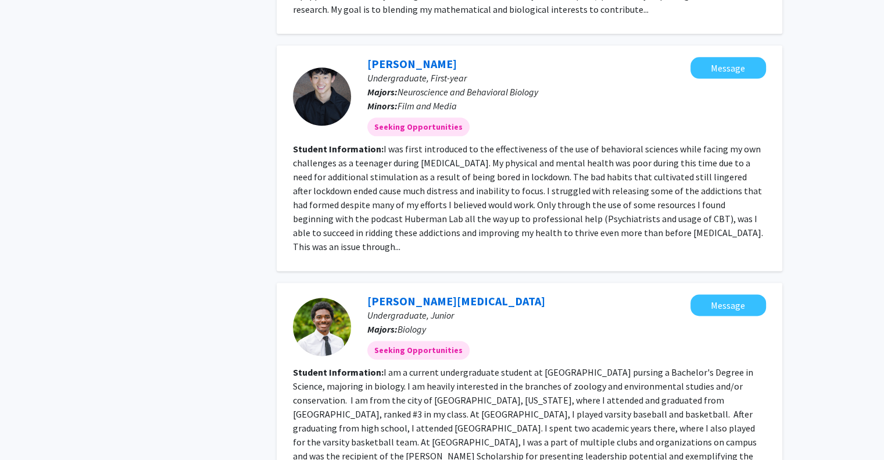
scroll to position [1714, 0]
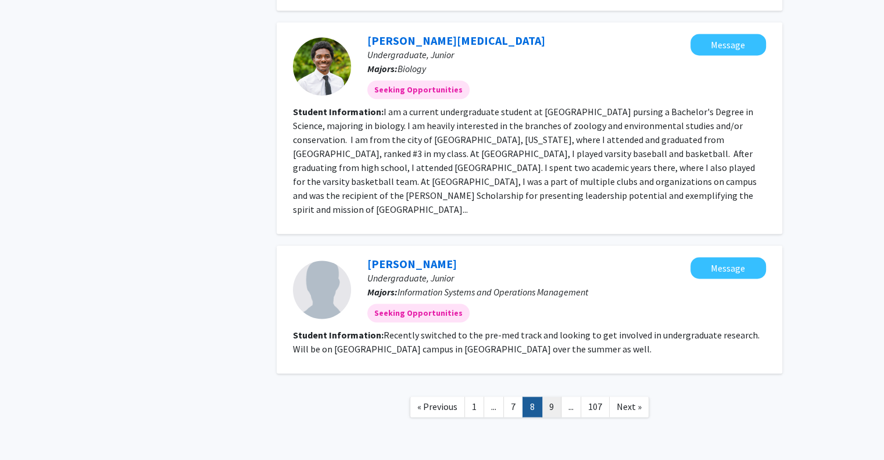
click at [551, 396] on link "9" at bounding box center [552, 406] width 20 height 20
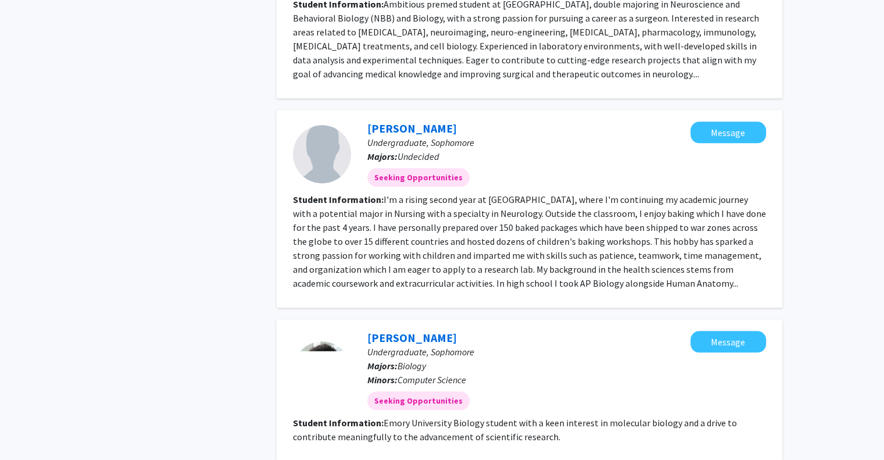
scroll to position [1162, 0]
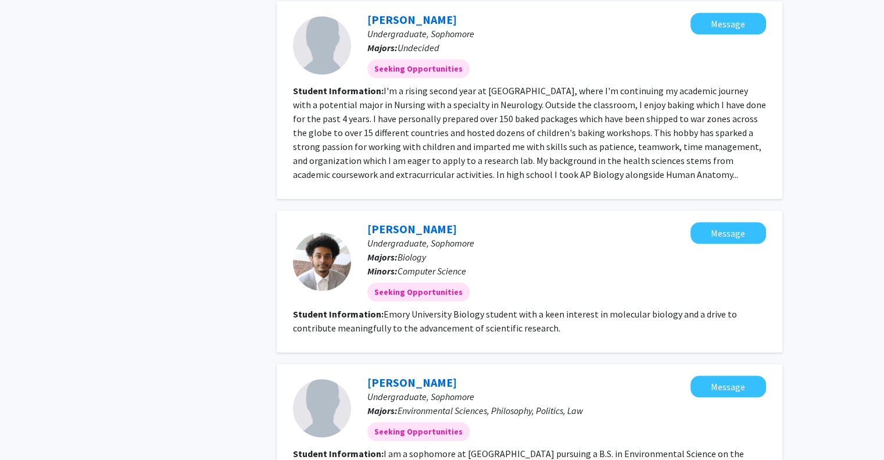
drag, startPoint x: 568, startPoint y: 48, endPoint x: 582, endPoint y: 181, distance: 133.8
click at [582, 181] on fg-search-applicant "Angela Choi Undergraduate, Sophomore Majors: Undecided Seeking Opportunities Me…" at bounding box center [529, 100] width 473 height 174
click at [582, 181] on section "Student Information: I'm a rising second year at Emory University's College of …" at bounding box center [529, 133] width 473 height 98
drag, startPoint x: 566, startPoint y: 180, endPoint x: 295, endPoint y: 76, distance: 290.2
click at [297, 84] on section "Student Information: I'm a rising second year at Emory University's College of …" at bounding box center [529, 133] width 473 height 98
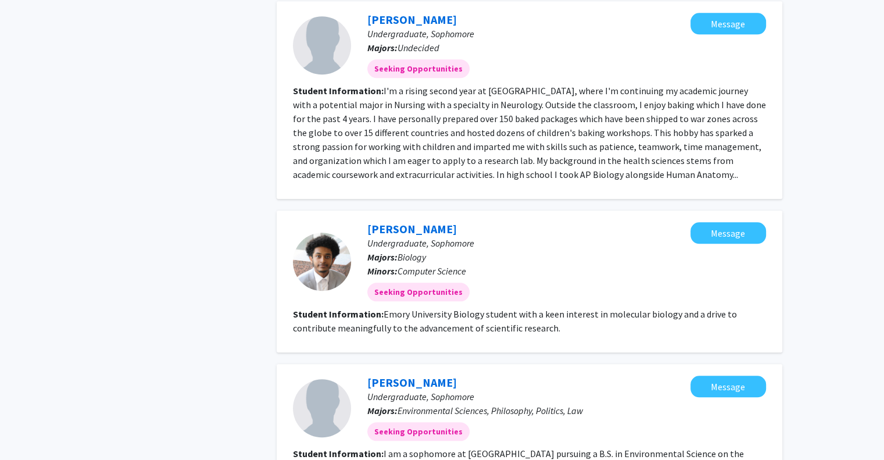
click at [310, 117] on fg-read-more "I'm a rising second year at Emory University's College of Arts and Sciences, wh…" at bounding box center [529, 132] width 473 height 95
drag, startPoint x: 295, startPoint y: 73, endPoint x: 399, endPoint y: 188, distance: 155.1
click at [399, 188] on div "Angela Choi Undergraduate, Sophomore Majors: Undecided Seeking Opportunities Me…" at bounding box center [530, 100] width 506 height 198
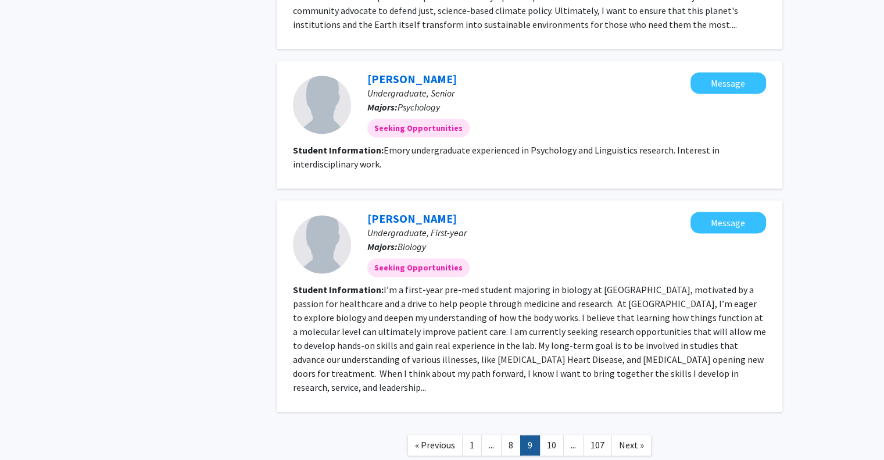
scroll to position [1686, 0]
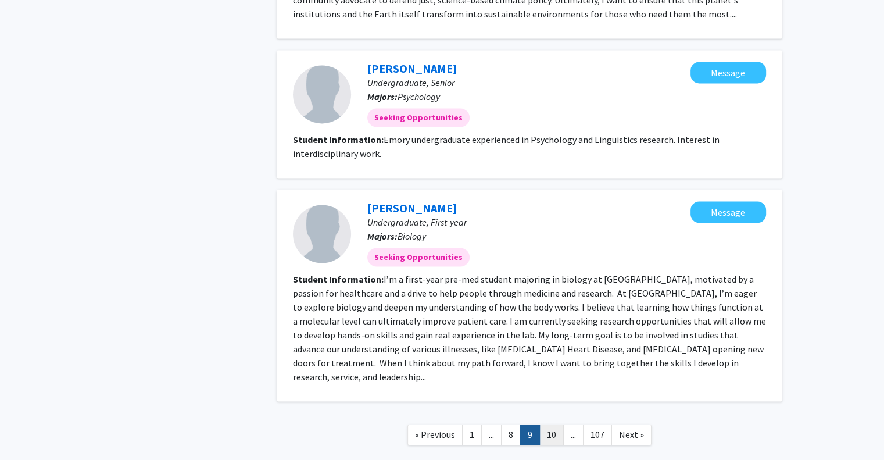
click at [549, 424] on link "10" at bounding box center [551, 434] width 24 height 20
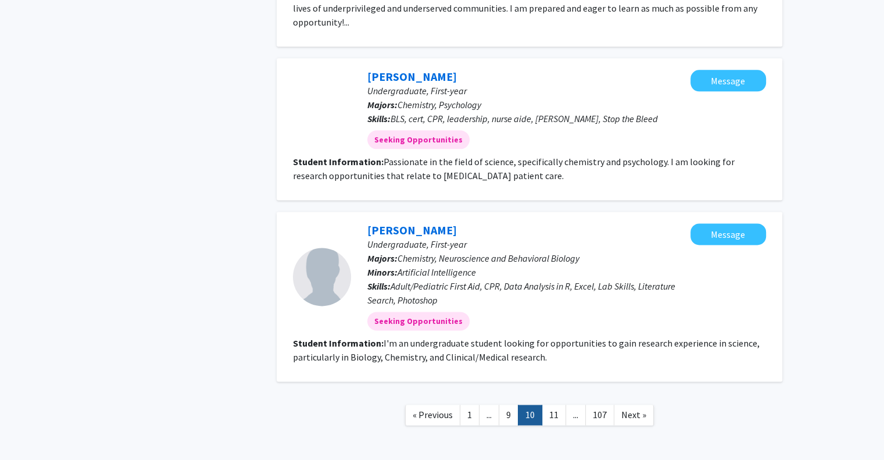
scroll to position [1504, 0]
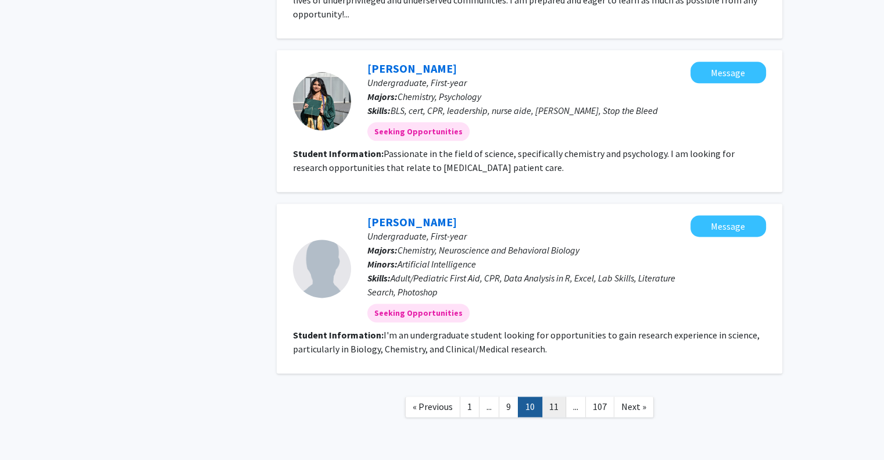
click at [548, 396] on link "11" at bounding box center [554, 406] width 24 height 20
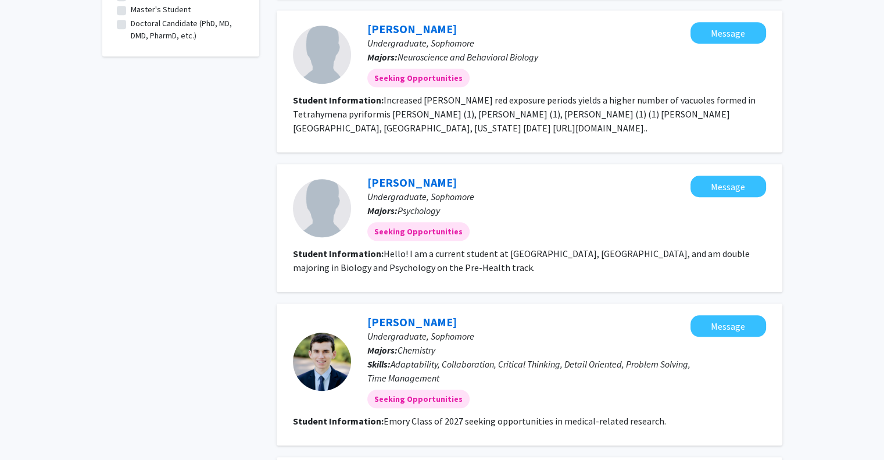
scroll to position [1337, 0]
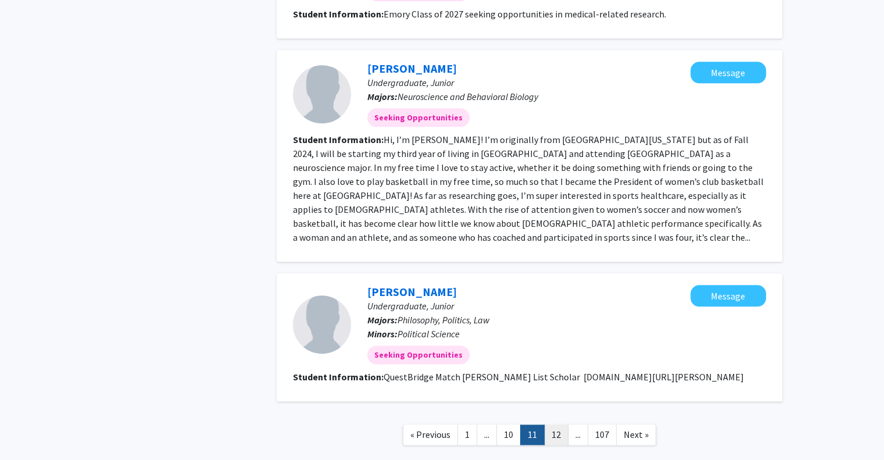
click at [557, 424] on link "12" at bounding box center [556, 434] width 24 height 20
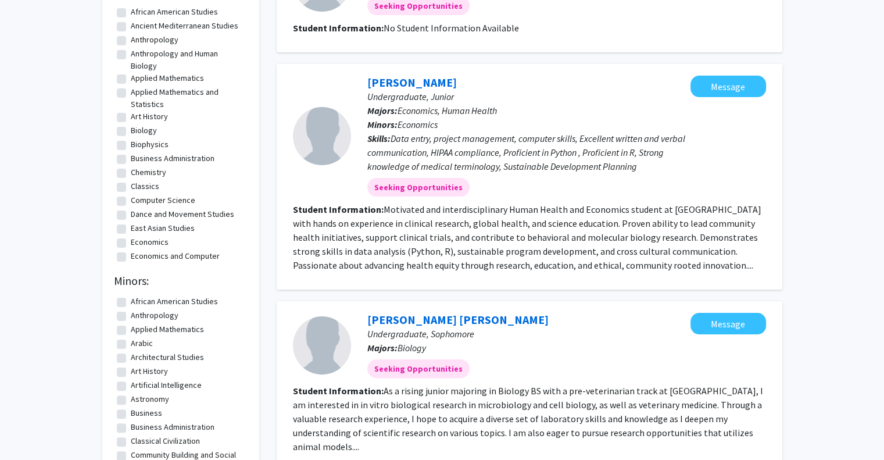
scroll to position [174, 0]
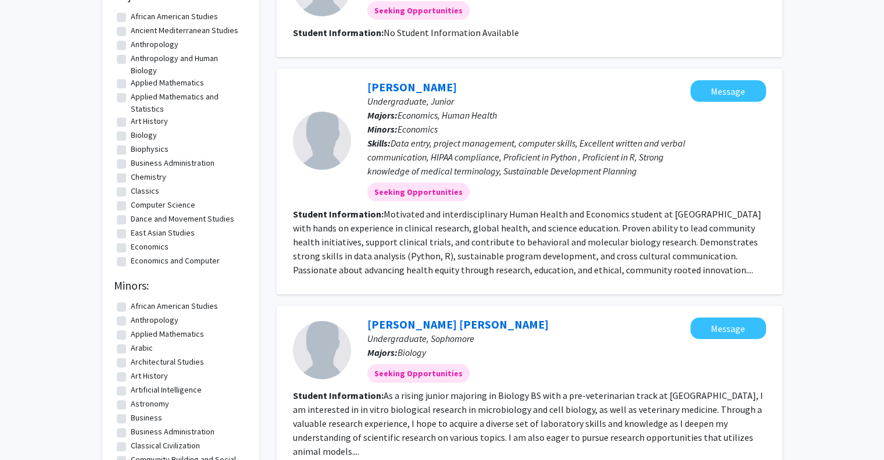
click at [131, 176] on label "Chemistry" at bounding box center [148, 177] width 35 height 12
click at [131, 176] on input "Chemistry" at bounding box center [135, 175] width 8 height 8
checkbox input "true"
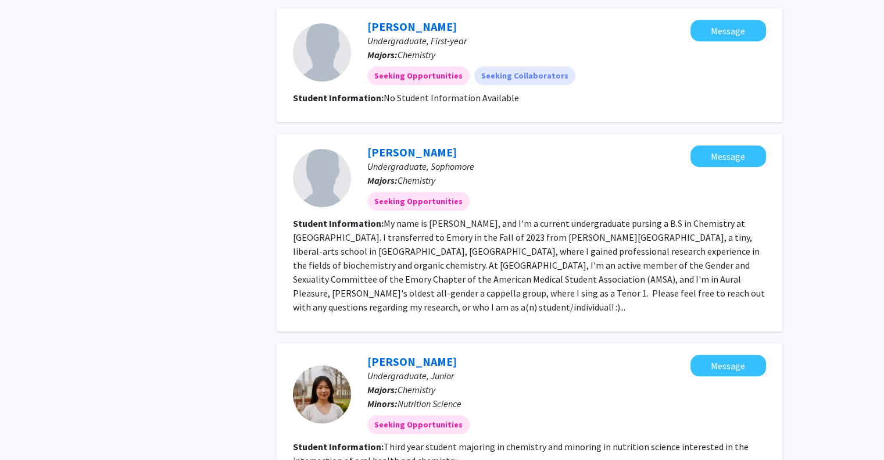
scroll to position [1253, 0]
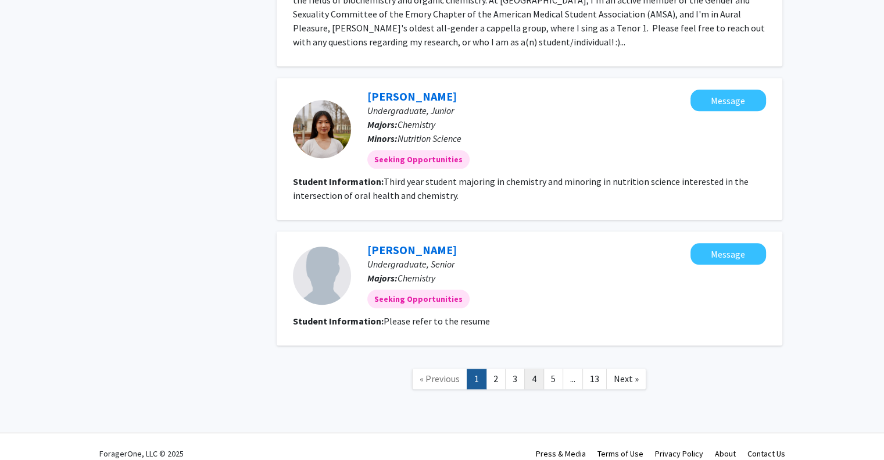
click at [533, 369] on link "4" at bounding box center [534, 379] width 20 height 20
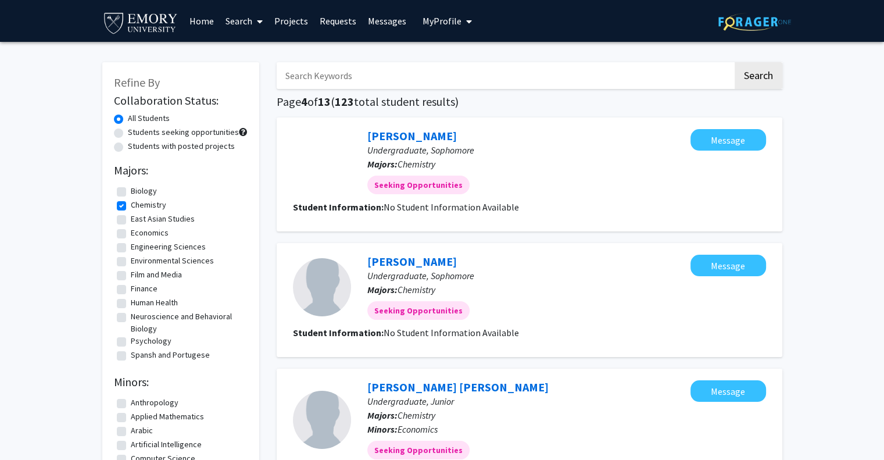
scroll to position [1100, 0]
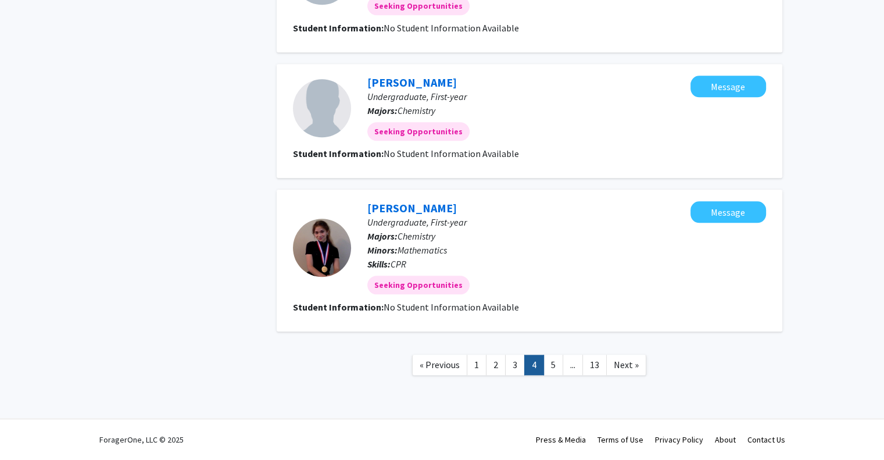
click at [549, 364] on link "5" at bounding box center [553, 365] width 20 height 20
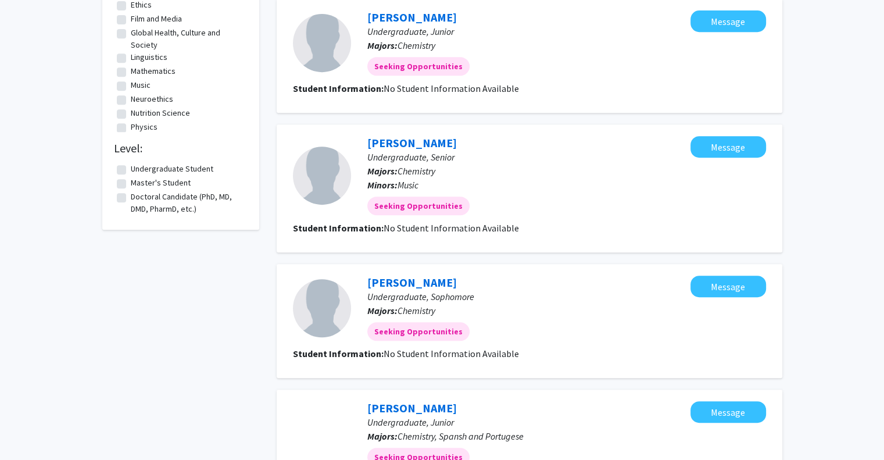
scroll to position [1086, 0]
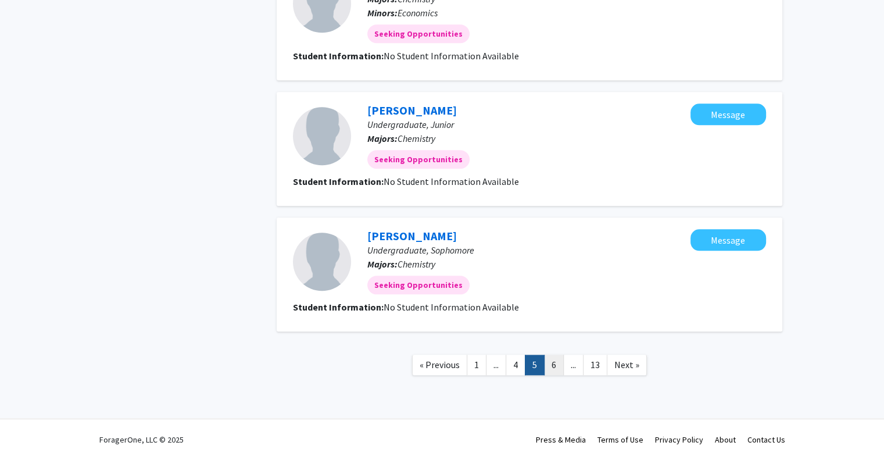
click at [555, 372] on link "6" at bounding box center [554, 365] width 20 height 20
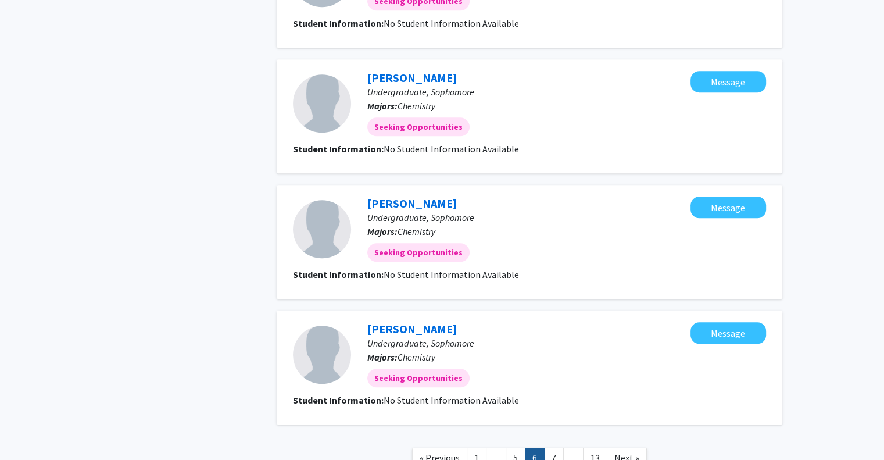
scroll to position [1058, 0]
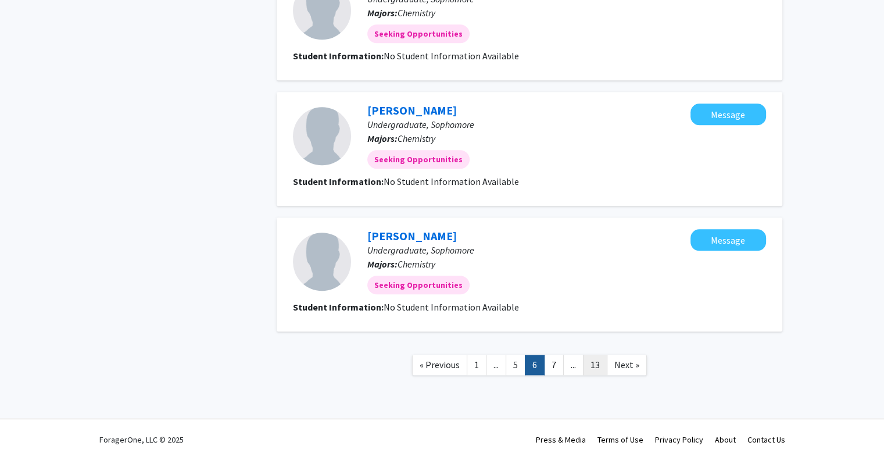
click at [597, 371] on link "13" at bounding box center [595, 365] width 24 height 20
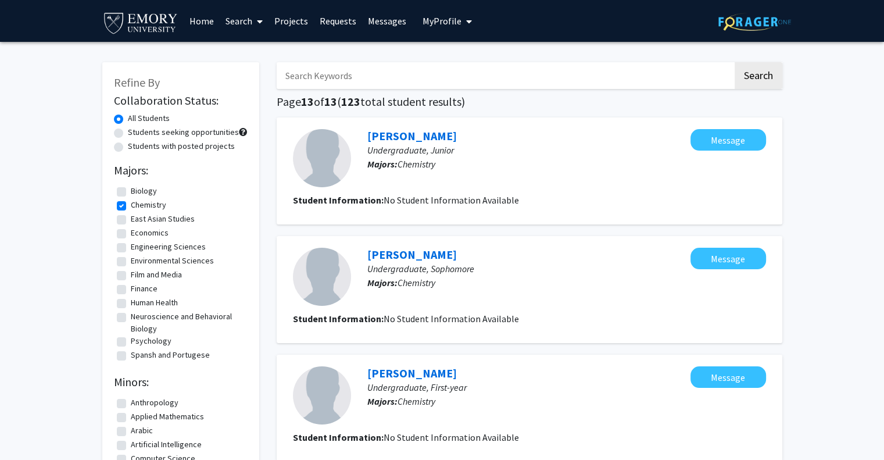
click at [116, 209] on fg-checkbox-list "Biology Biology Chemistry Chemistry East Asian Studies East Asian Studies Econo…" at bounding box center [181, 274] width 134 height 184
click at [131, 205] on label "Chemistry" at bounding box center [148, 205] width 35 height 12
click at [131, 205] on input "Chemistry" at bounding box center [135, 203] width 8 height 8
checkbox input "false"
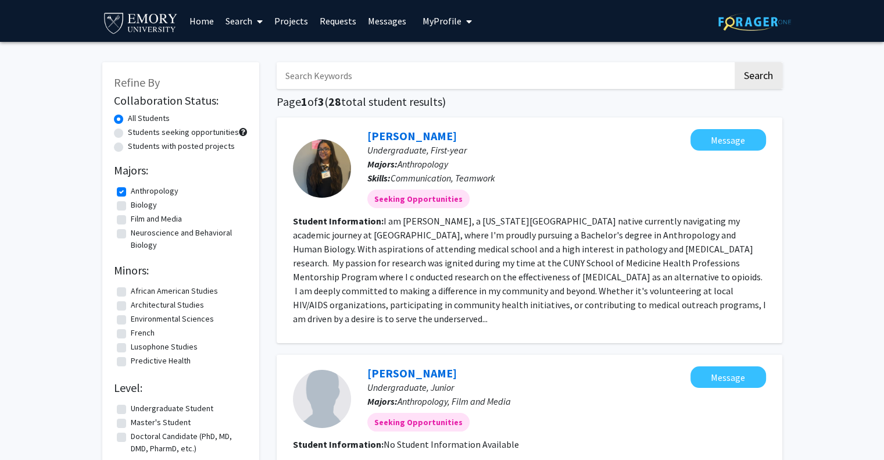
click at [131, 194] on label "Anthropology" at bounding box center [155, 191] width 48 height 12
click at [131, 192] on input "Anthropology" at bounding box center [135, 189] width 8 height 8
checkbox input "false"
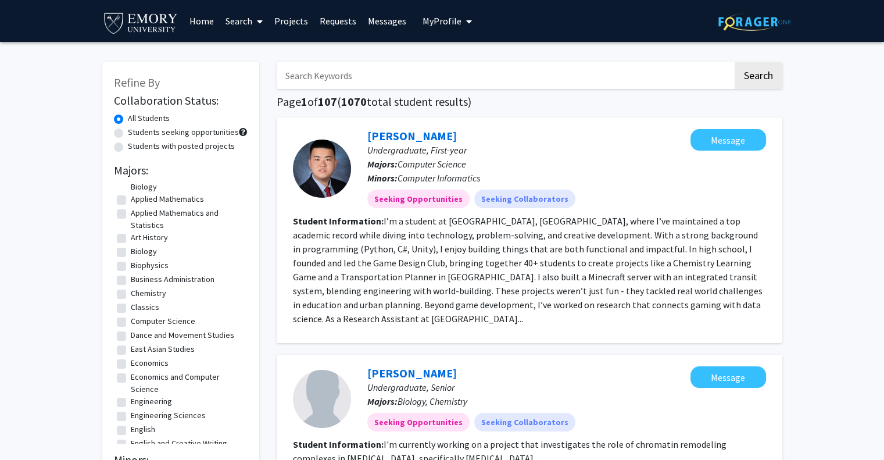
scroll to position [116, 0]
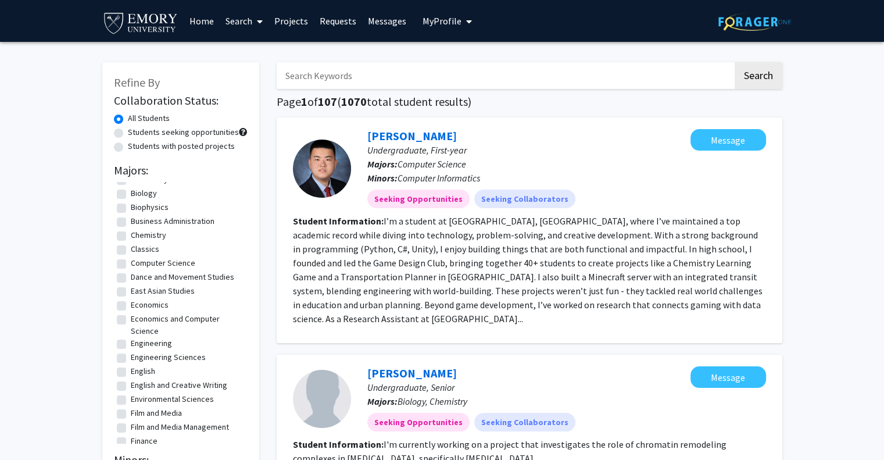
click at [131, 293] on label "East Asian Studies" at bounding box center [163, 291] width 64 height 12
click at [131, 292] on input "East Asian Studies" at bounding box center [135, 289] width 8 height 8
checkbox input "true"
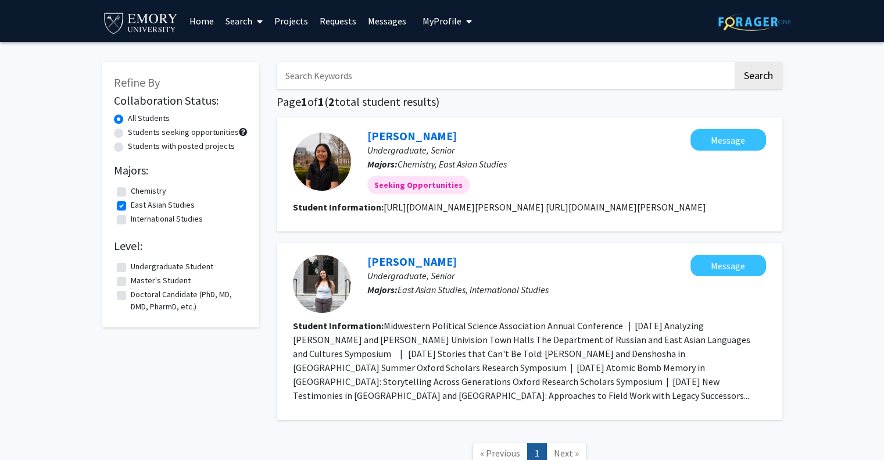
click at [334, 298] on div at bounding box center [322, 284] width 58 height 58
click at [402, 142] on link "Celine Kim" at bounding box center [412, 135] width 90 height 15
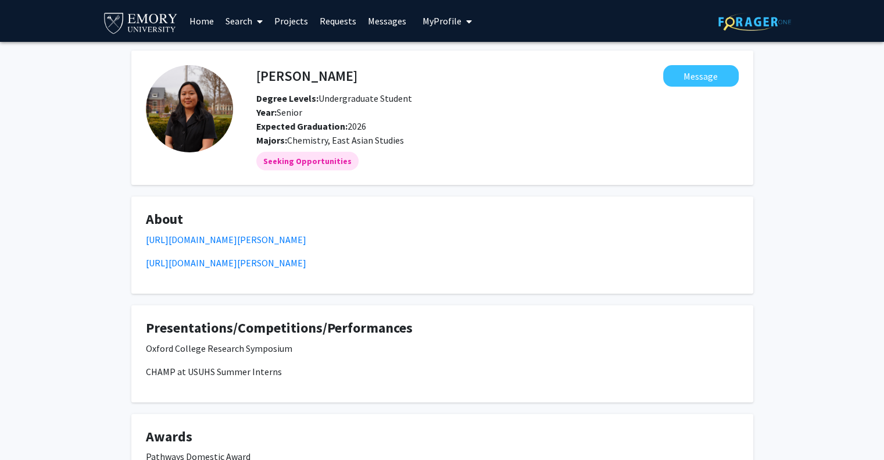
scroll to position [232, 0]
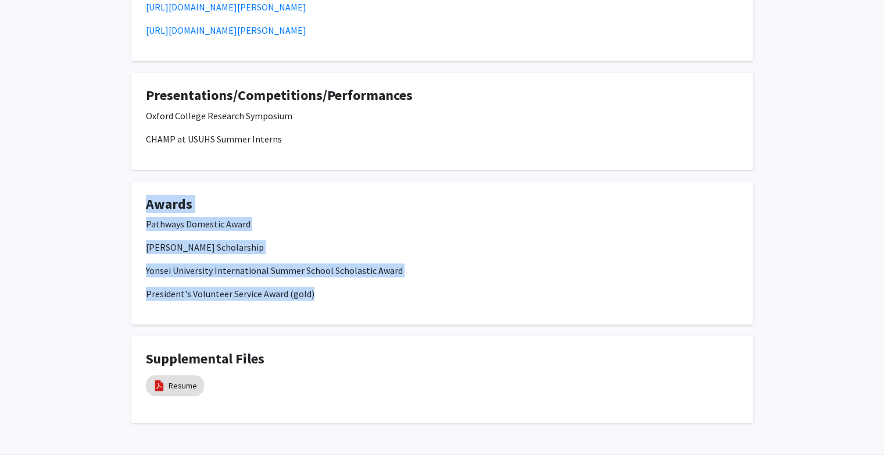
drag, startPoint x: 471, startPoint y: 297, endPoint x: 523, endPoint y: 183, distance: 124.9
click at [523, 167] on div "Celine Kim Message Degree Levels: Undergraduate Student Year: Senior Expected G…" at bounding box center [442, 120] width 639 height 604
click at [521, 197] on h4 "Awards" at bounding box center [442, 204] width 593 height 17
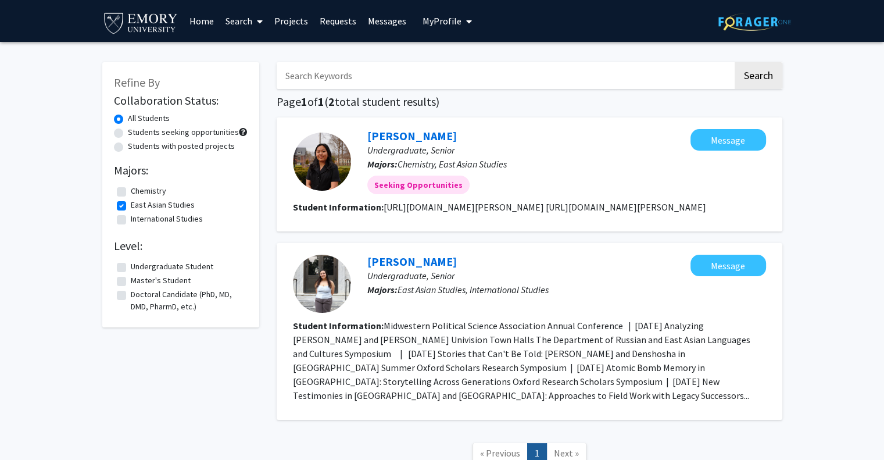
click at [174, 290] on label "Doctoral Candidate (PhD, MD, DMD, PharmD, etc.)" at bounding box center [188, 300] width 114 height 24
click at [138, 290] on input "Doctoral Candidate (PhD, MD, DMD, PharmD, etc.)" at bounding box center [135, 292] width 8 height 8
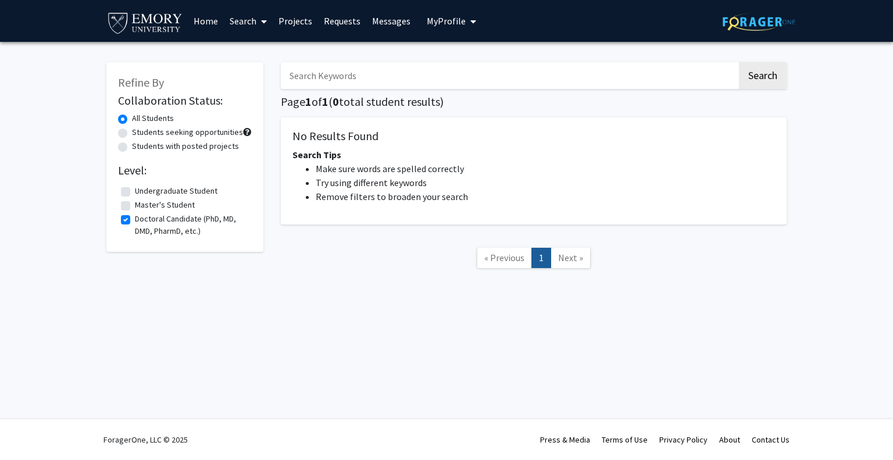
click at [134, 217] on fg-checkbox "Doctoral Candidate (PhD, MD, DMD, PharmD, etc.) Doctoral Candidate (PhD, MD, DM…" at bounding box center [185, 225] width 128 height 24
click at [135, 220] on label "Doctoral Candidate (PhD, MD, DMD, PharmD, etc.)" at bounding box center [192, 225] width 114 height 24
click at [135, 220] on input "Doctoral Candidate (PhD, MD, DMD, PharmD, etc.)" at bounding box center [139, 217] width 8 height 8
checkbox input "false"
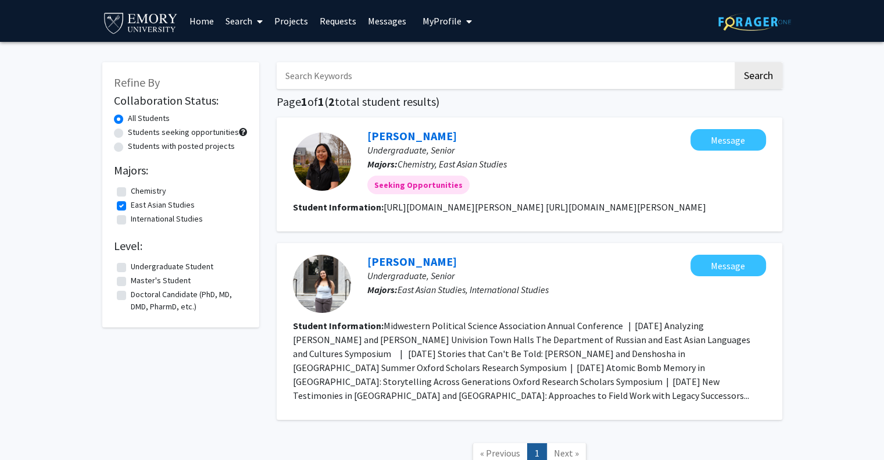
click at [128, 208] on fg-checkbox "East Asian Studies East Asian Studies" at bounding box center [181, 206] width 128 height 14
click at [131, 206] on label "East Asian Studies" at bounding box center [163, 205] width 64 height 12
click at [131, 206] on input "East Asian Studies" at bounding box center [135, 203] width 8 height 8
checkbox input "false"
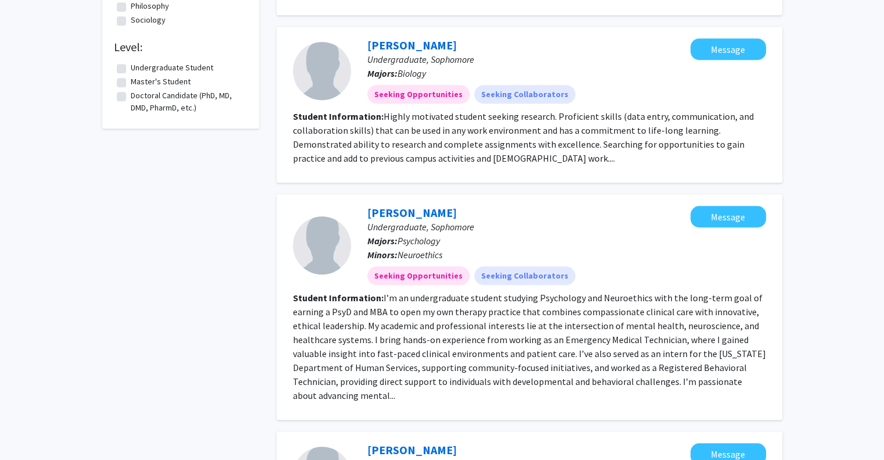
scroll to position [639, 0]
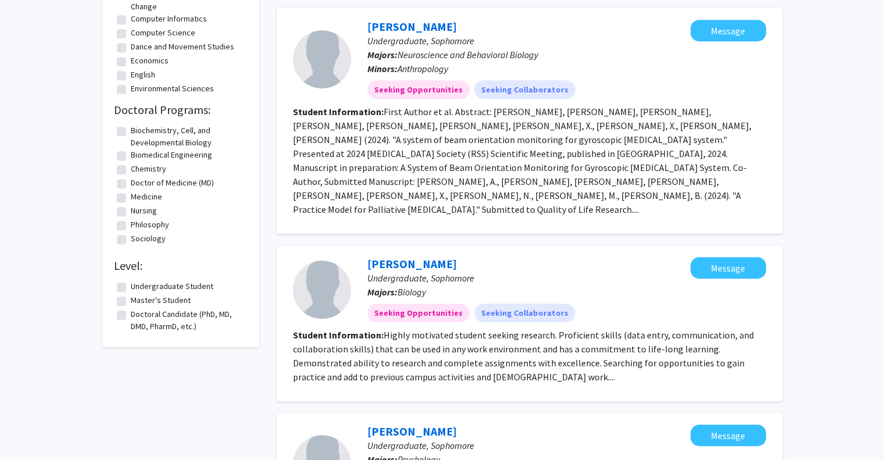
click at [131, 316] on label "Doctoral Candidate (PhD, MD, DMD, PharmD, etc.)" at bounding box center [188, 320] width 114 height 24
click at [131, 316] on input "Doctoral Candidate (PhD, MD, DMD, PharmD, etc.)" at bounding box center [135, 312] width 8 height 8
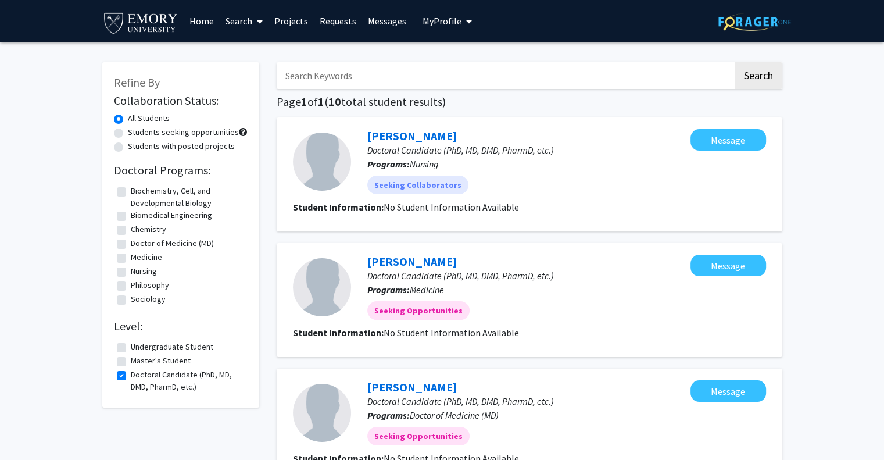
click at [131, 376] on label "Doctoral Candidate (PhD, MD, DMD, PharmD, etc.)" at bounding box center [188, 381] width 114 height 24
click at [131, 376] on input "Doctoral Candidate (PhD, MD, DMD, PharmD, etc.)" at bounding box center [135, 373] width 8 height 8
checkbox input "false"
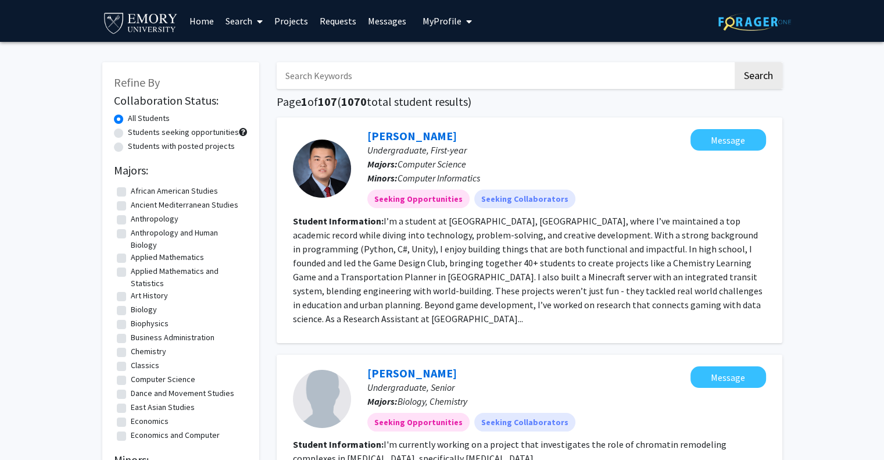
click at [446, 23] on span "My Profile" at bounding box center [442, 21] width 39 height 12
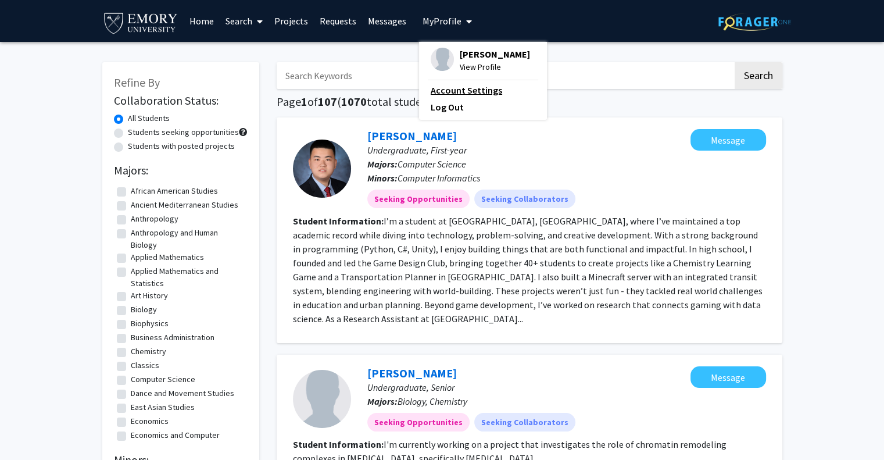
click at [449, 90] on link "Account Settings" at bounding box center [483, 90] width 105 height 14
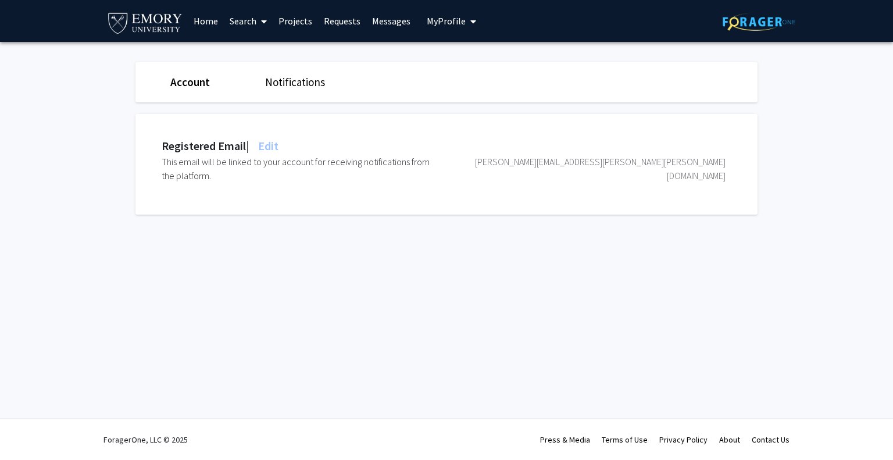
click at [294, 80] on link "Notifications" at bounding box center [295, 82] width 60 height 14
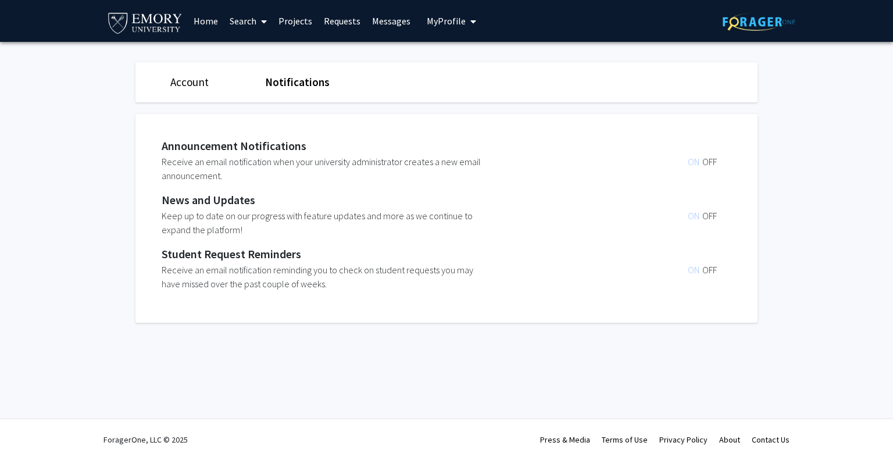
click at [195, 76] on link "Account" at bounding box center [189, 82] width 38 height 14
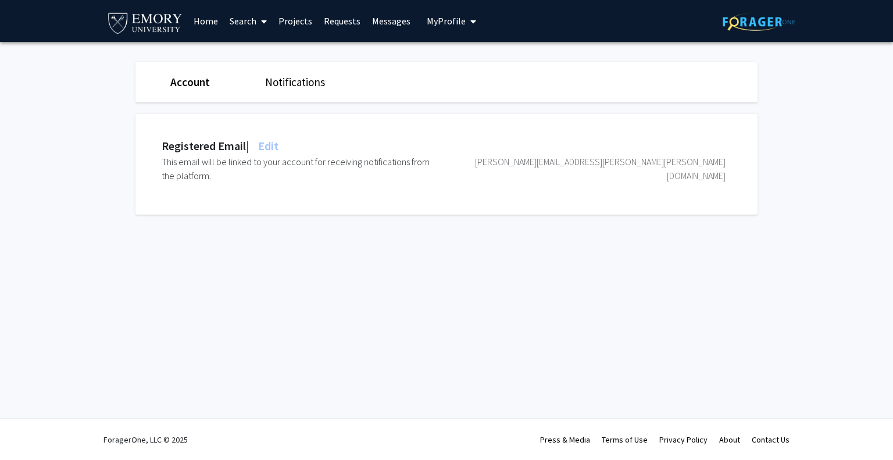
click at [192, 88] on link "Account" at bounding box center [190, 82] width 40 height 14
click at [337, 23] on link "Requests" at bounding box center [342, 21] width 48 height 41
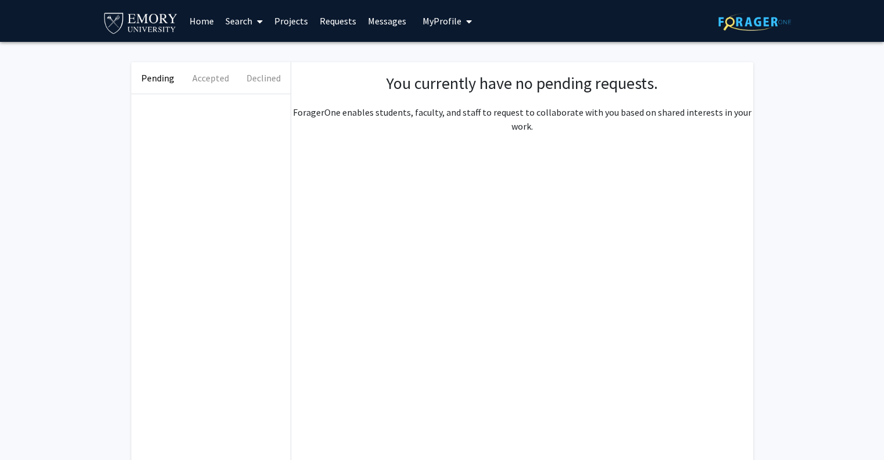
click at [295, 27] on link "Projects" at bounding box center [291, 21] width 45 height 41
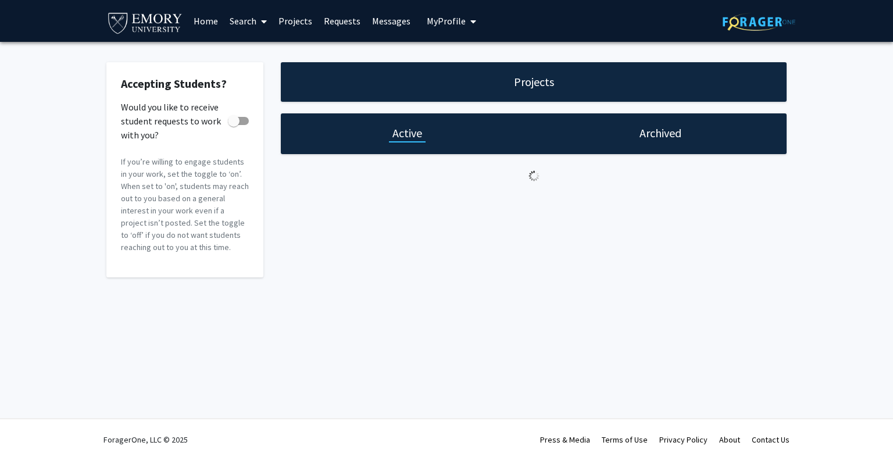
checkbox input "true"
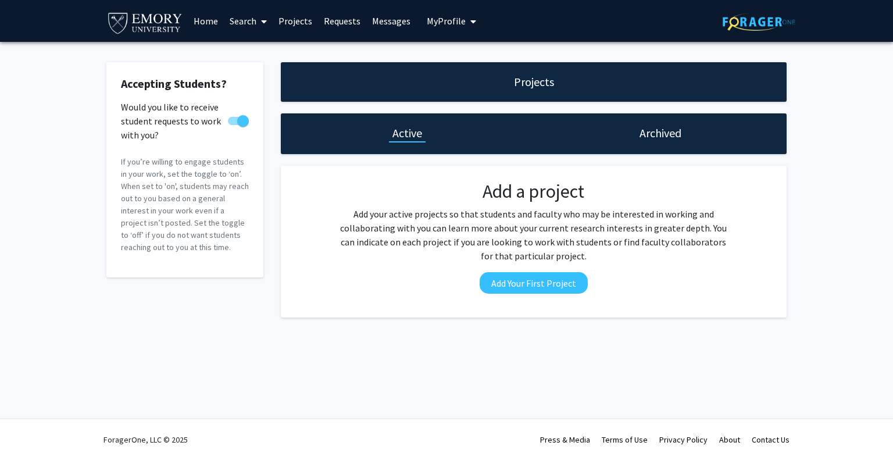
click at [700, 147] on div "Archived" at bounding box center [660, 133] width 253 height 41
click at [226, 16] on link "Search" at bounding box center [248, 21] width 49 height 41
click at [248, 53] on span "Faculty/Staff" at bounding box center [266, 53] width 85 height 23
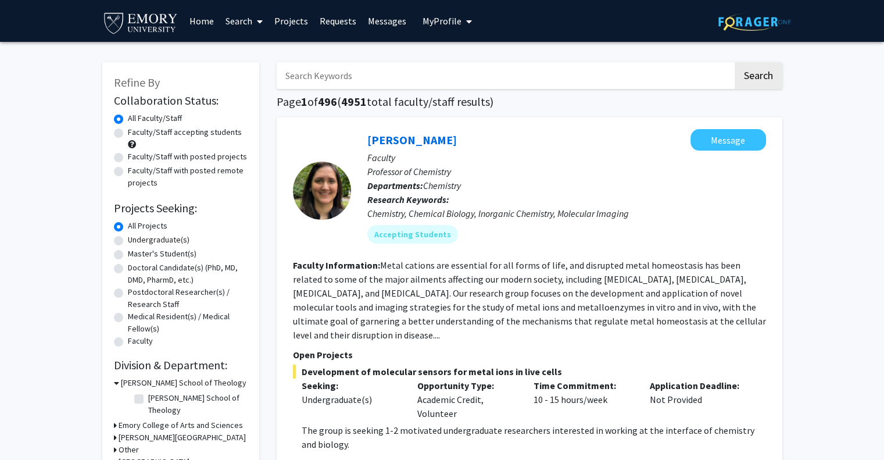
click at [156, 239] on label "Undergraduate(s)" at bounding box center [159, 240] width 62 height 12
click at [135, 239] on input "Undergraduate(s)" at bounding box center [132, 238] width 8 height 8
radio input "true"
click at [128, 226] on label "All Projects" at bounding box center [148, 226] width 40 height 12
click at [128, 226] on input "All Projects" at bounding box center [132, 224] width 8 height 8
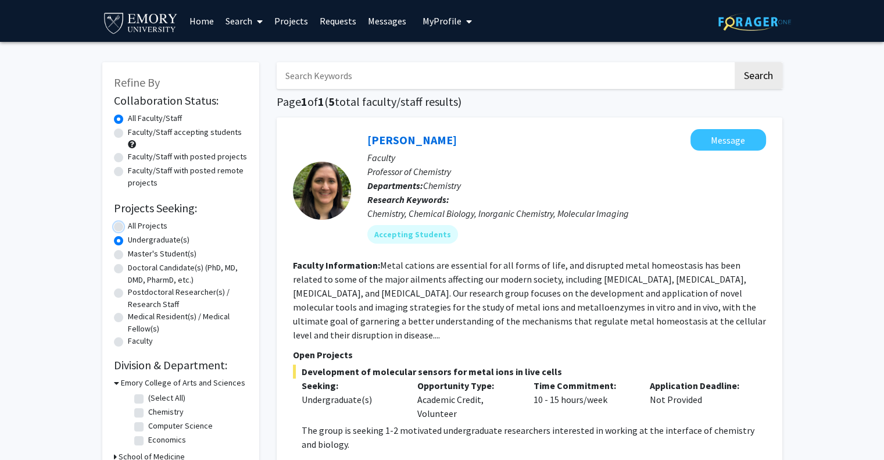
radio input "true"
click at [128, 244] on label "Undergraduate(s)" at bounding box center [159, 240] width 62 height 12
click at [128, 241] on input "Undergraduate(s)" at bounding box center [132, 238] width 8 height 8
radio input "true"
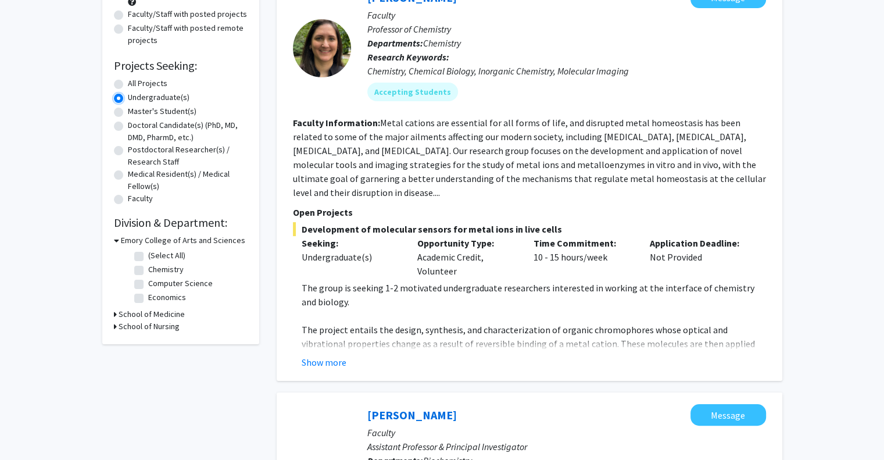
scroll to position [174, 0]
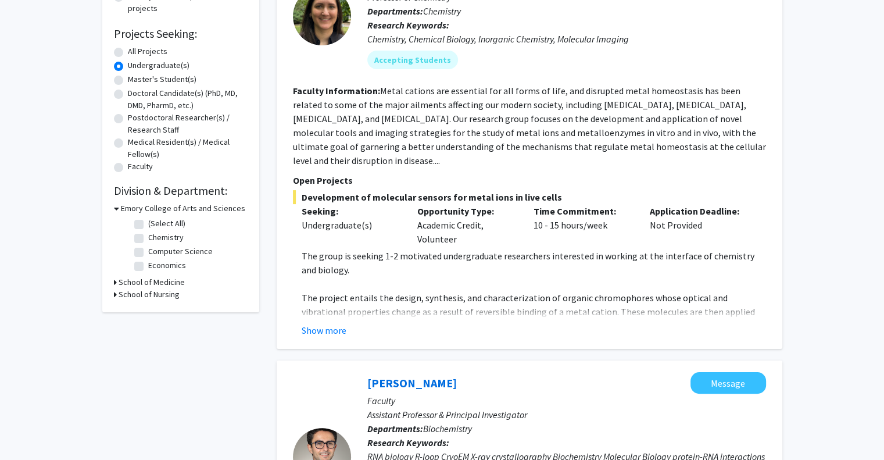
click at [123, 288] on h3 "School of Nursing" at bounding box center [149, 294] width 61 height 12
click at [128, 281] on h3 "School of Medicine" at bounding box center [152, 282] width 66 height 12
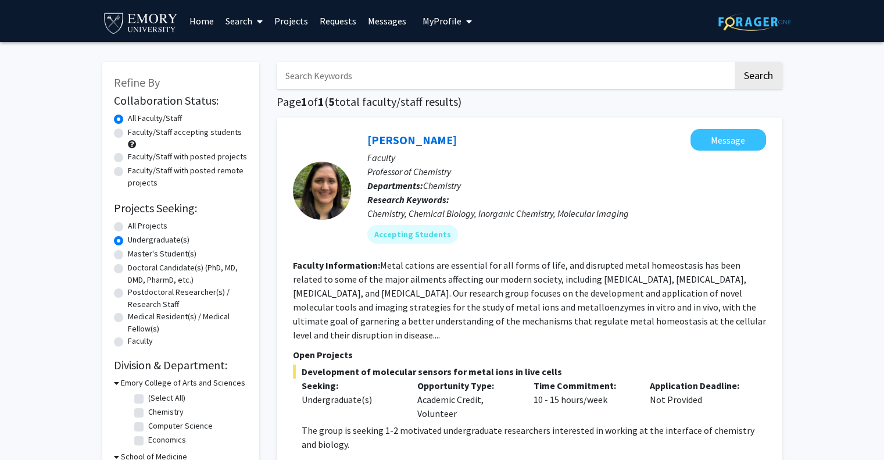
click at [144, 128] on label "Faculty/Staff accepting students" at bounding box center [185, 132] width 114 height 12
click at [135, 128] on input "Faculty/Staff accepting students" at bounding box center [132, 130] width 8 height 8
radio input "true"
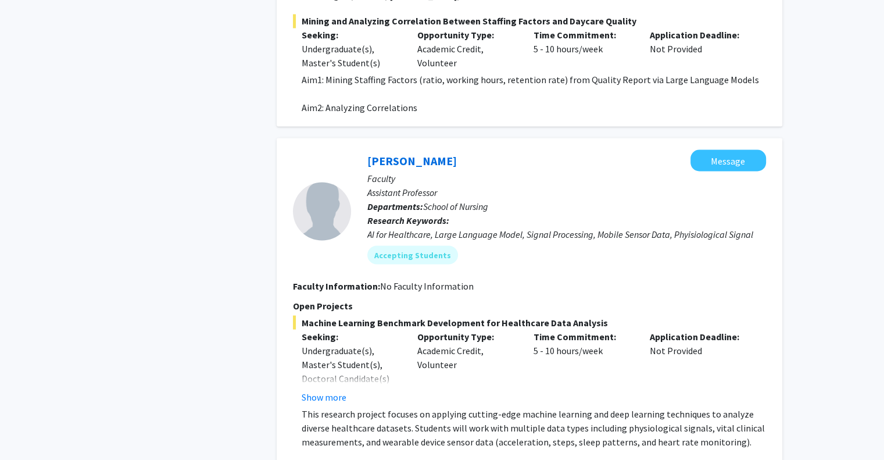
scroll to position [2417, 0]
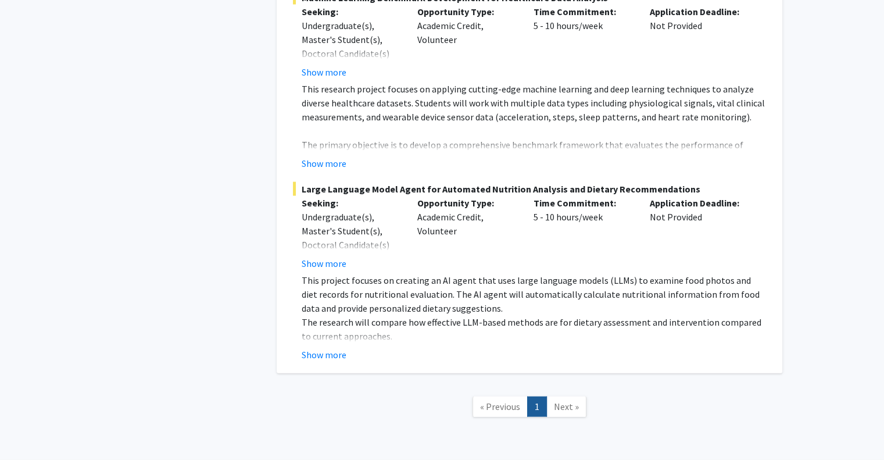
click at [556, 400] on span "Next »" at bounding box center [566, 406] width 25 height 12
click at [560, 400] on span "Next »" at bounding box center [566, 406] width 25 height 12
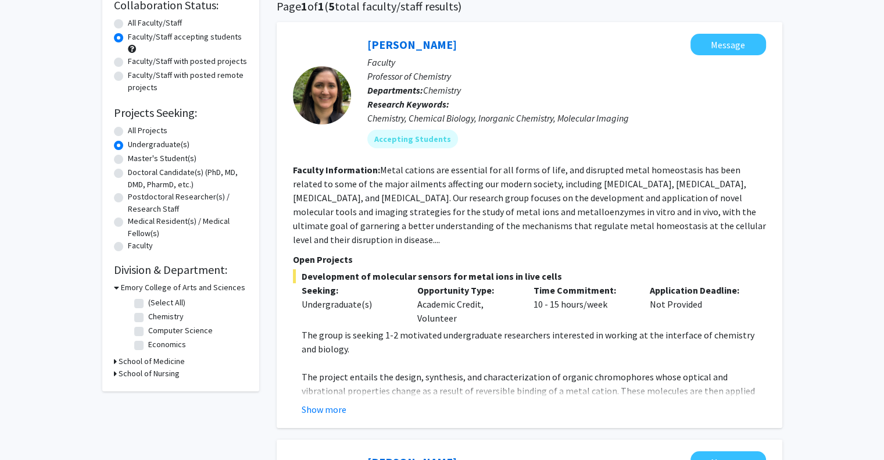
scroll to position [0, 0]
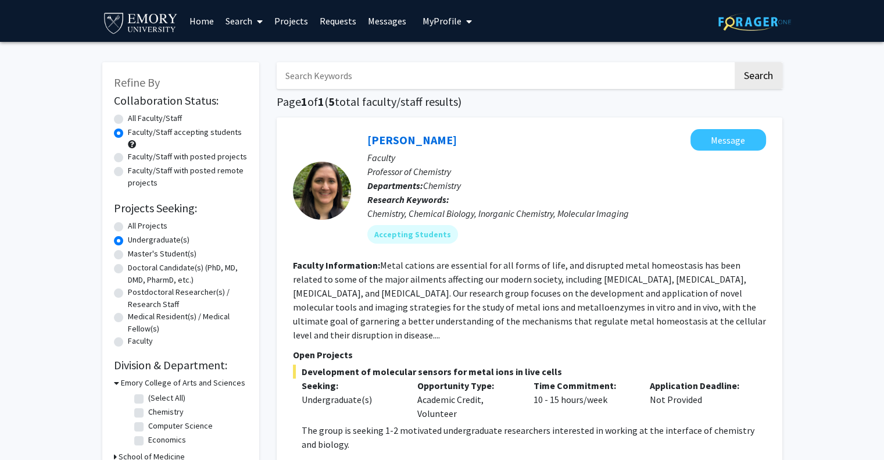
click at [237, 23] on link "Search" at bounding box center [244, 21] width 49 height 41
click at [242, 41] on span "Search Faculty/Staff Students" at bounding box center [244, 21] width 49 height 41
click at [244, 50] on span "Faculty/Staff" at bounding box center [262, 53] width 85 height 23
radio input "true"
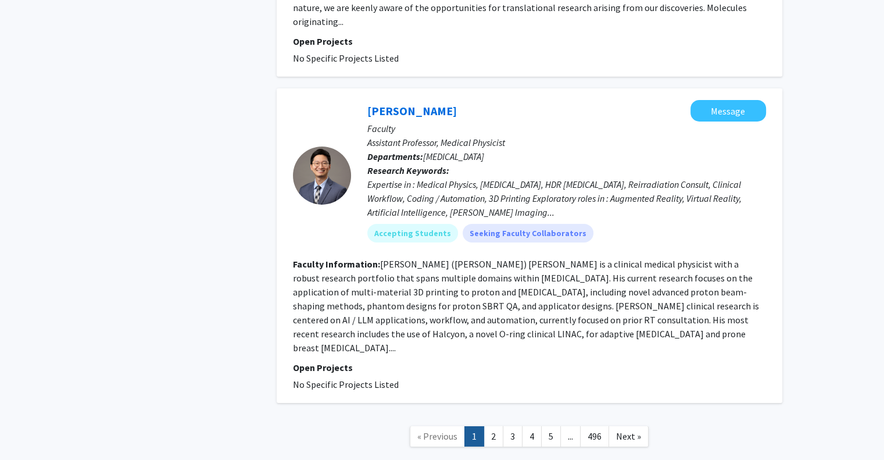
scroll to position [3782, 0]
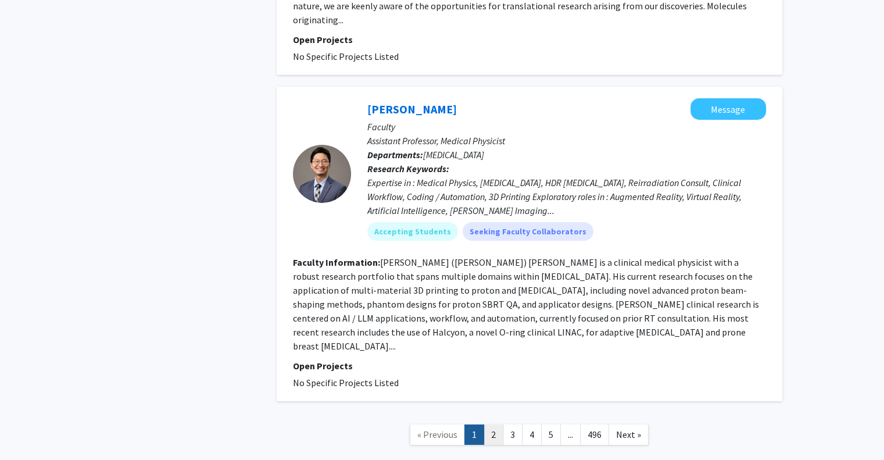
click at [496, 424] on link "2" at bounding box center [494, 434] width 20 height 20
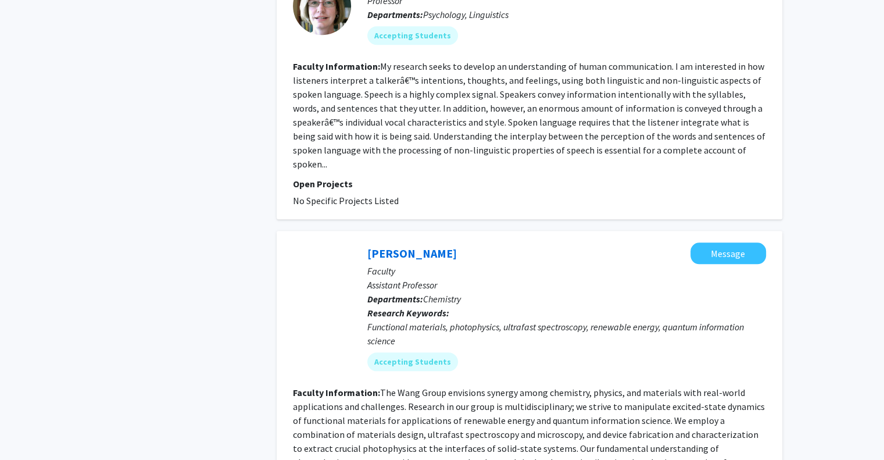
scroll to position [2435, 0]
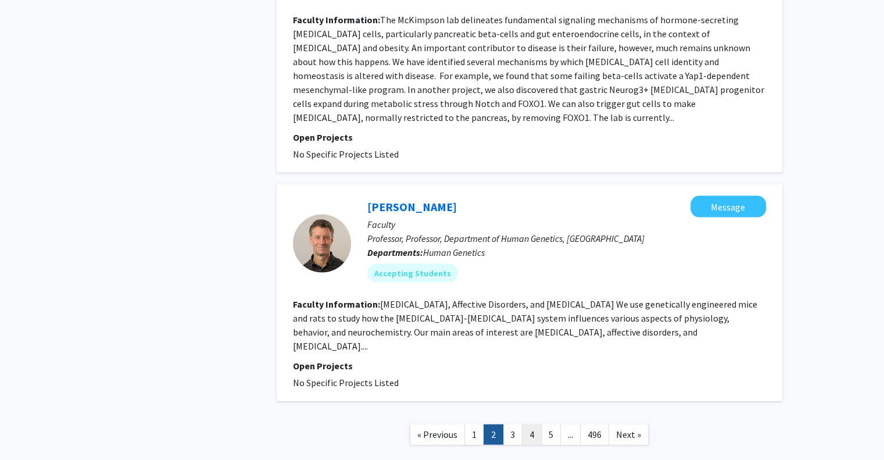
click at [538, 424] on link "4" at bounding box center [532, 434] width 20 height 20
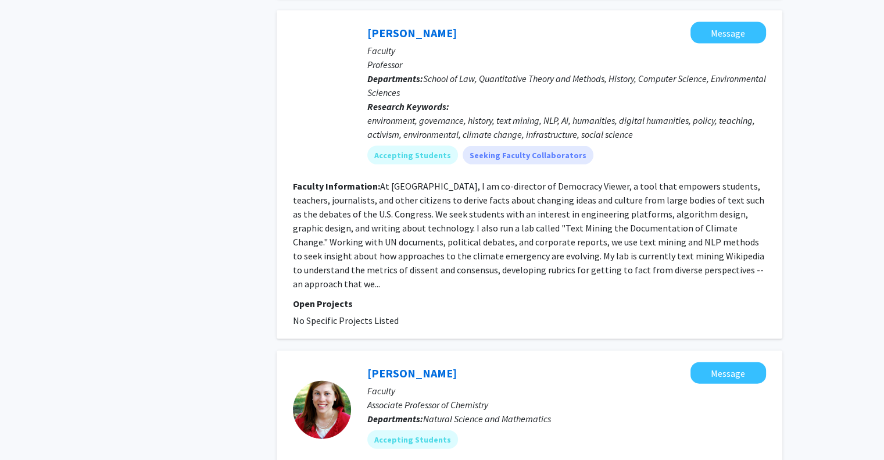
scroll to position [2617, 0]
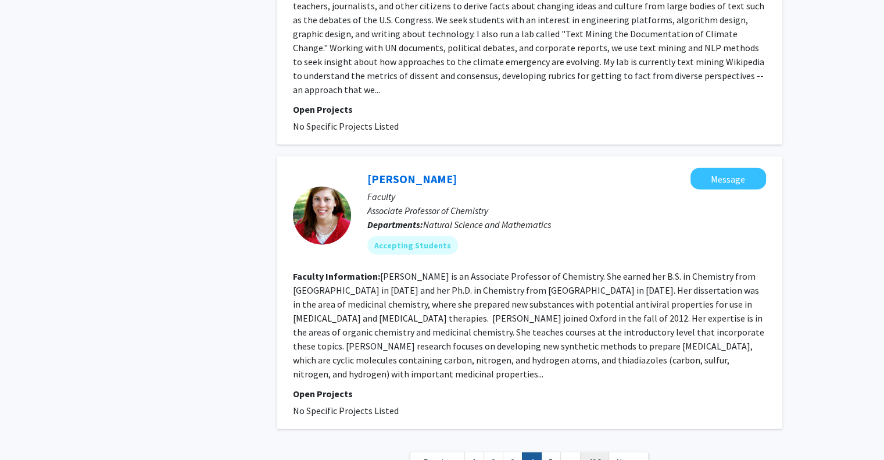
click at [585, 452] on link "496" at bounding box center [594, 462] width 29 height 20
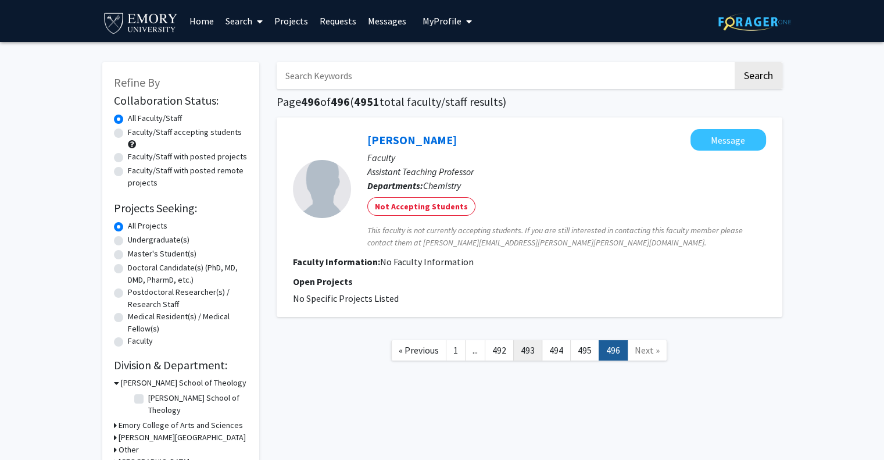
click at [535, 355] on link "493" at bounding box center [527, 350] width 29 height 20
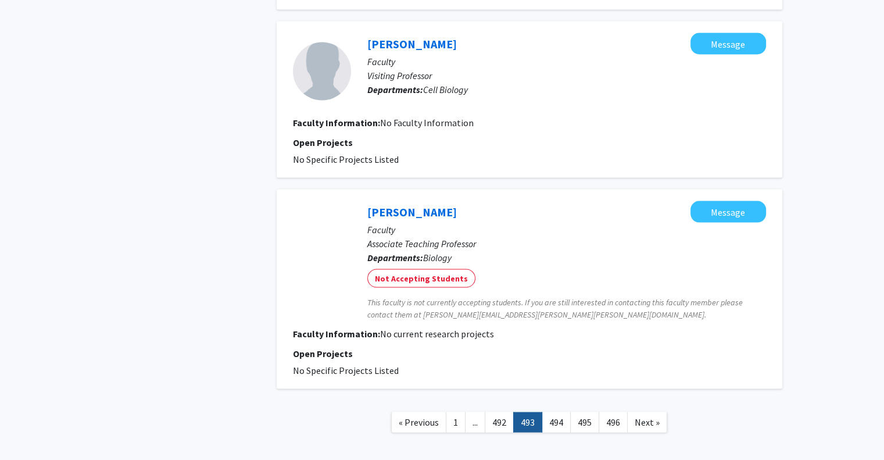
scroll to position [2215, 0]
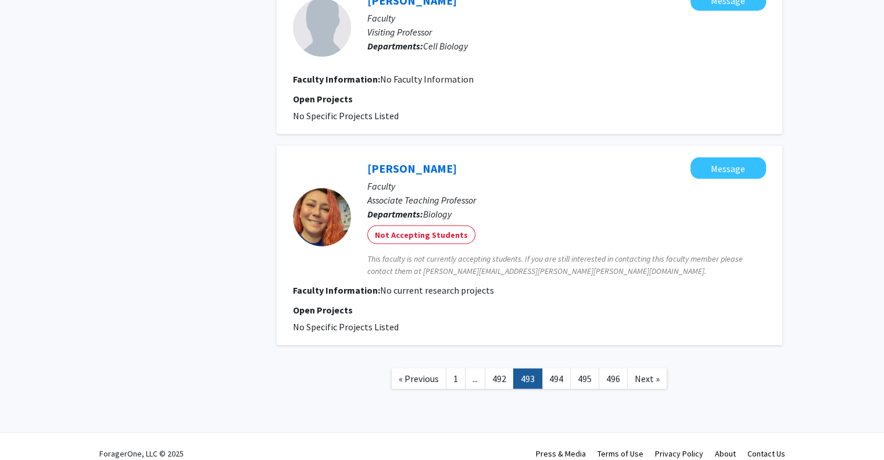
click at [503, 369] on link "492" at bounding box center [499, 379] width 29 height 20
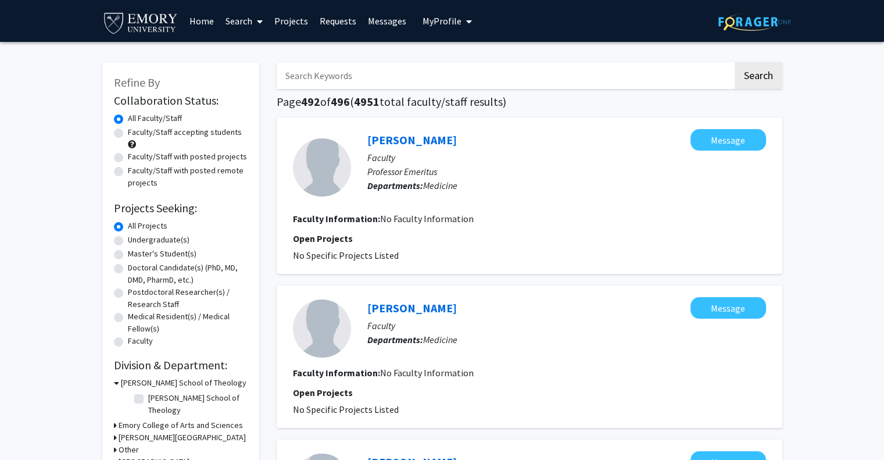
click at [238, 19] on link "Search" at bounding box center [244, 21] width 49 height 41
click at [242, 71] on span "Students" at bounding box center [255, 76] width 71 height 23
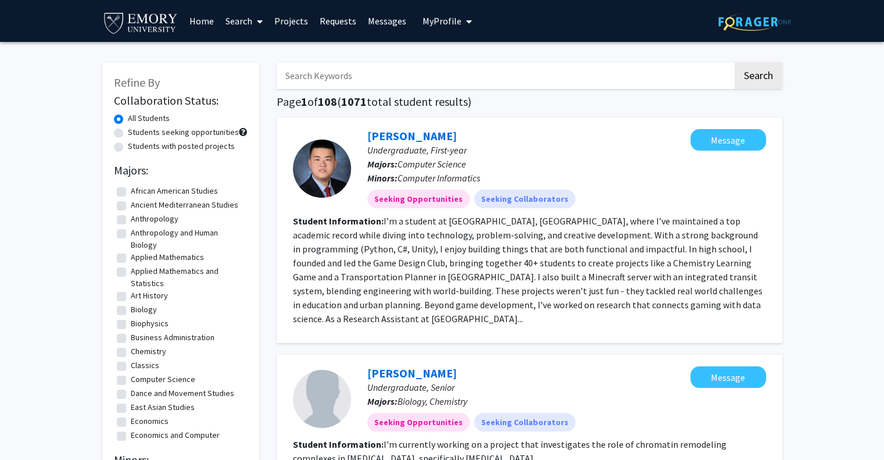
click at [144, 144] on label "Students with posted projects" at bounding box center [181, 146] width 107 height 12
click at [135, 144] on input "Students with posted projects" at bounding box center [132, 144] width 8 height 8
radio input "true"
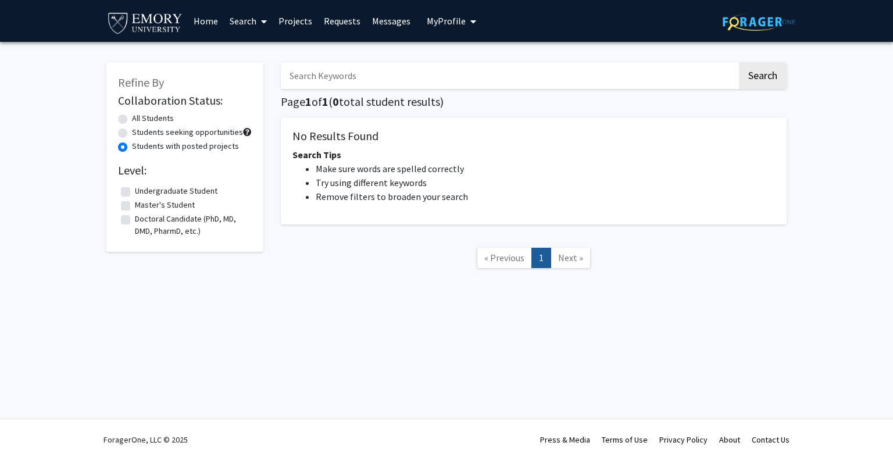
click at [144, 132] on label "Students seeking opportunities" at bounding box center [187, 132] width 111 height 12
click at [139, 132] on input "Students seeking opportunities" at bounding box center [136, 130] width 8 height 8
radio input "true"
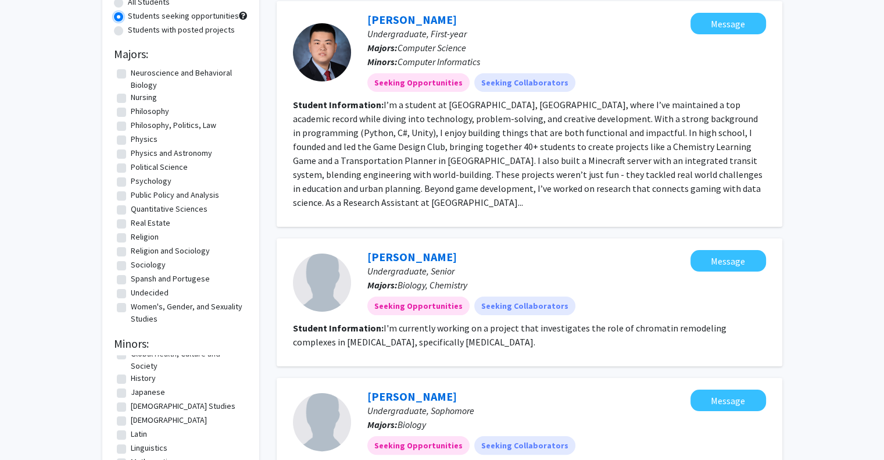
scroll to position [349, 0]
click at [131, 416] on label "Korean" at bounding box center [169, 413] width 76 height 12
click at [131, 414] on input "Korean" at bounding box center [135, 411] width 8 height 8
checkbox input "true"
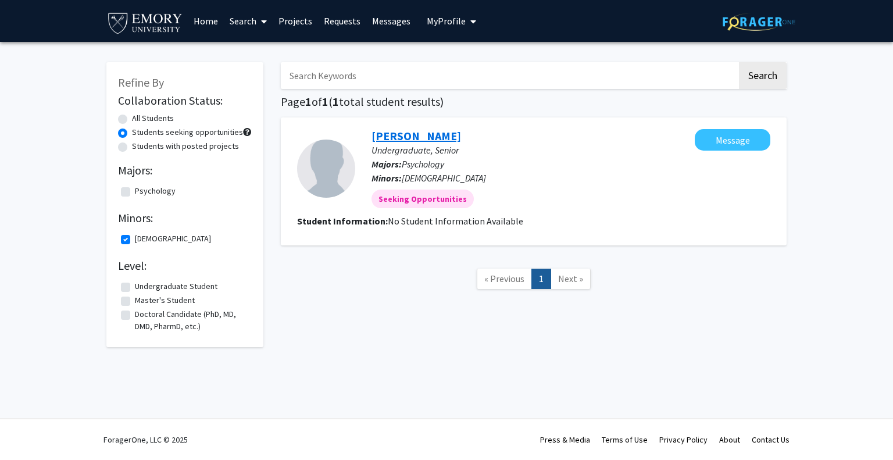
click at [412, 132] on link "Jiwon Lee" at bounding box center [416, 135] width 90 height 15
